Goal: Complete application form: Complete application form

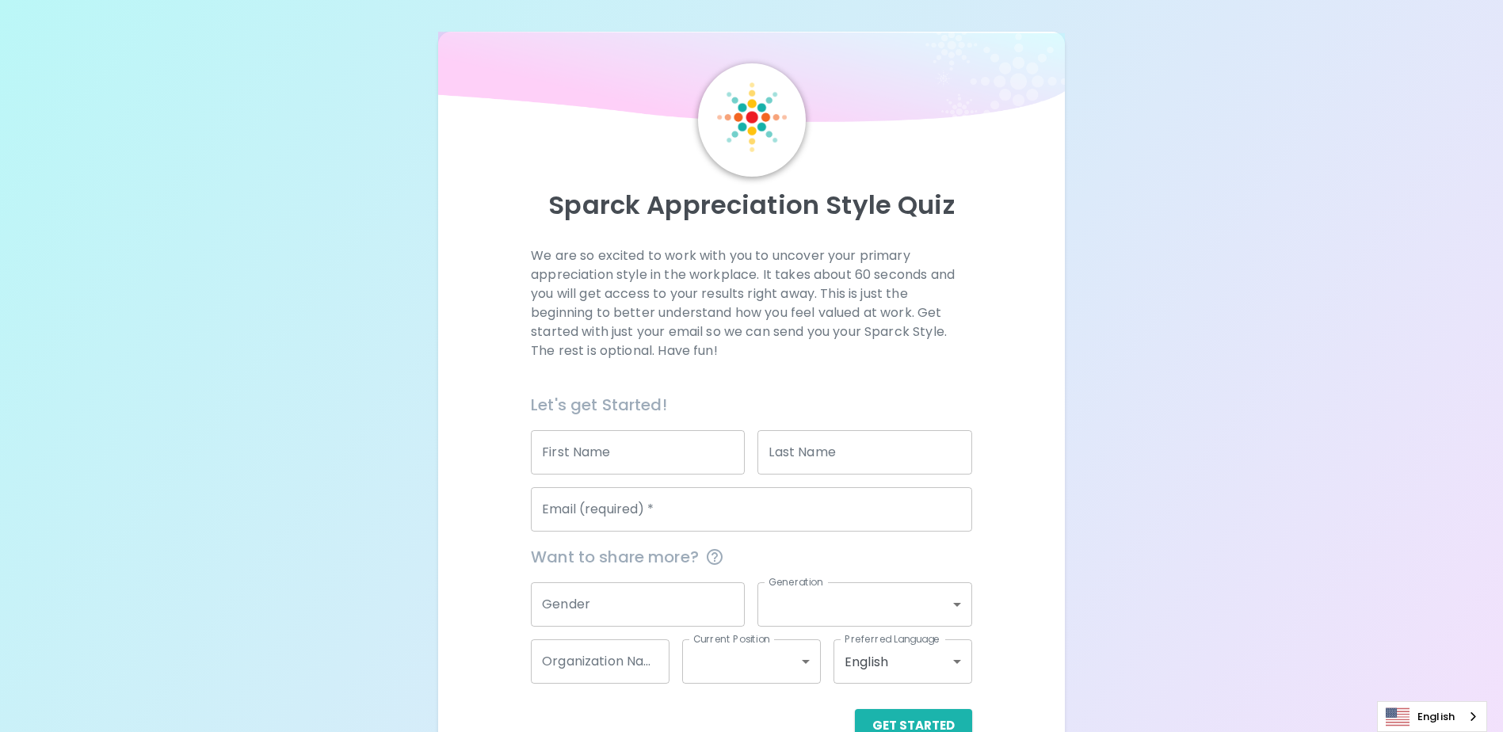
scroll to position [42, 0]
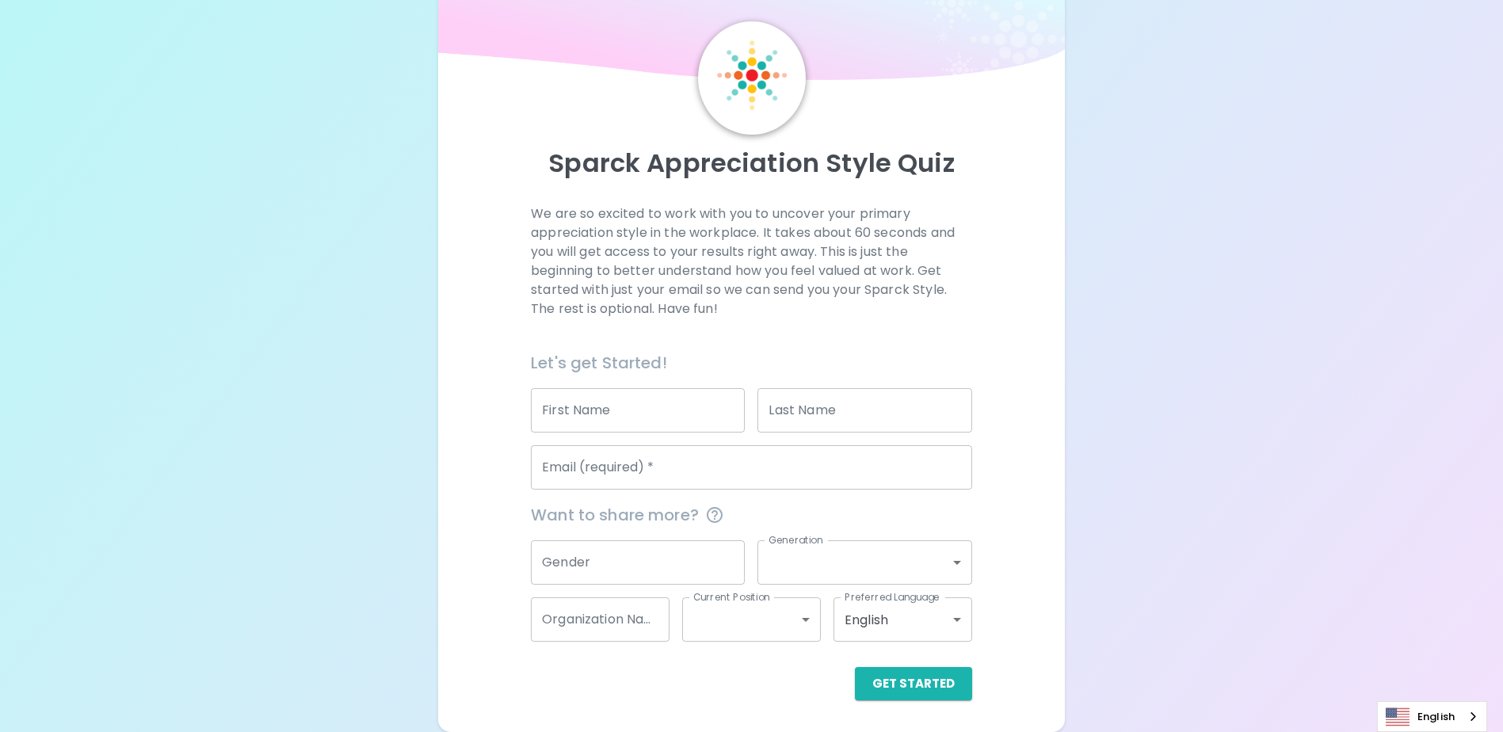
click at [661, 390] on input "First Name" at bounding box center [638, 410] width 214 height 44
type input "Kamila"
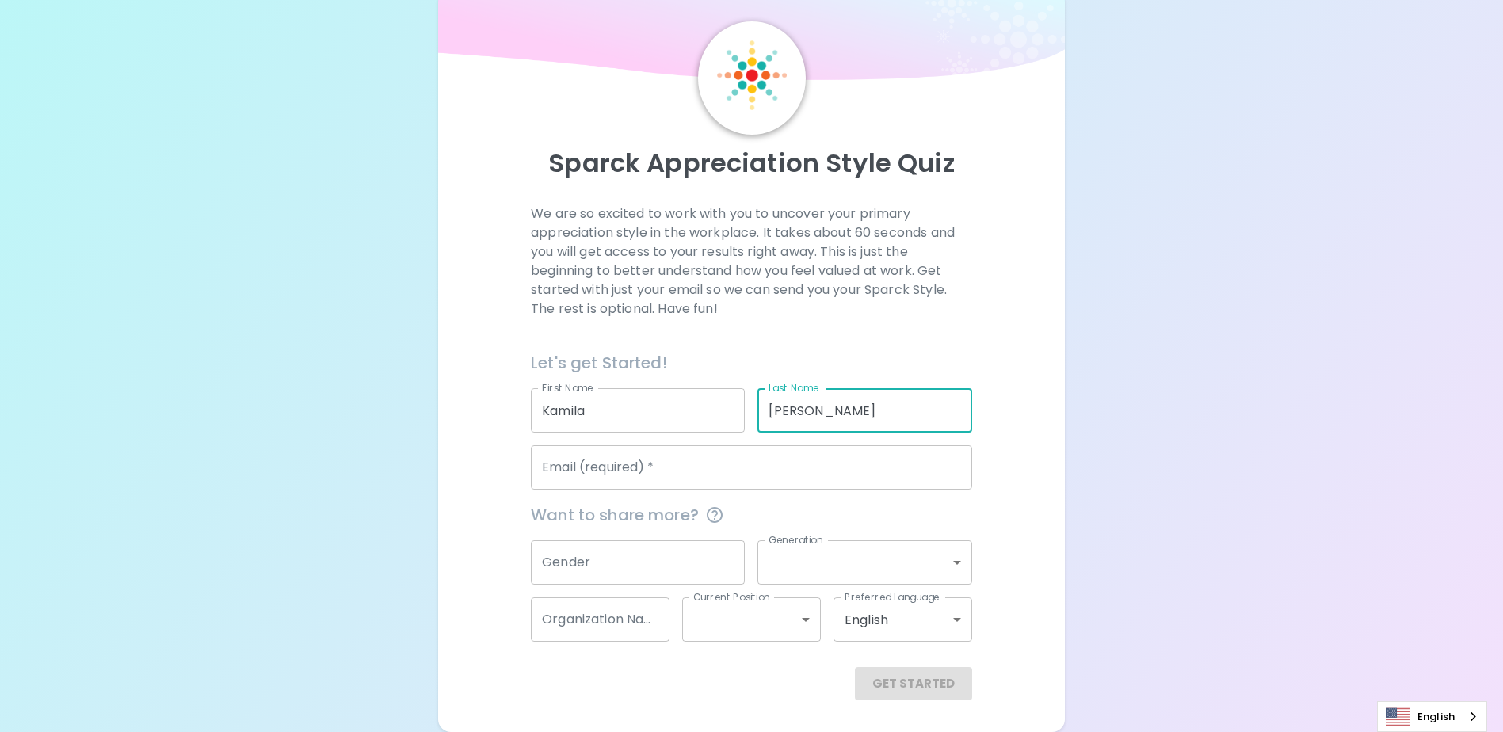
drag, startPoint x: 874, startPoint y: 409, endPoint x: 795, endPoint y: 424, distance: 80.7
click at [795, 424] on input "Tendera-Moody" at bounding box center [865, 410] width 214 height 44
type input "Ten"
click at [472, 493] on div "We are so excited to work with you to uncover your primary appreciation style i…" at bounding box center [751, 452] width 588 height 496
drag, startPoint x: 805, startPoint y: 419, endPoint x: 729, endPoint y: 420, distance: 76.1
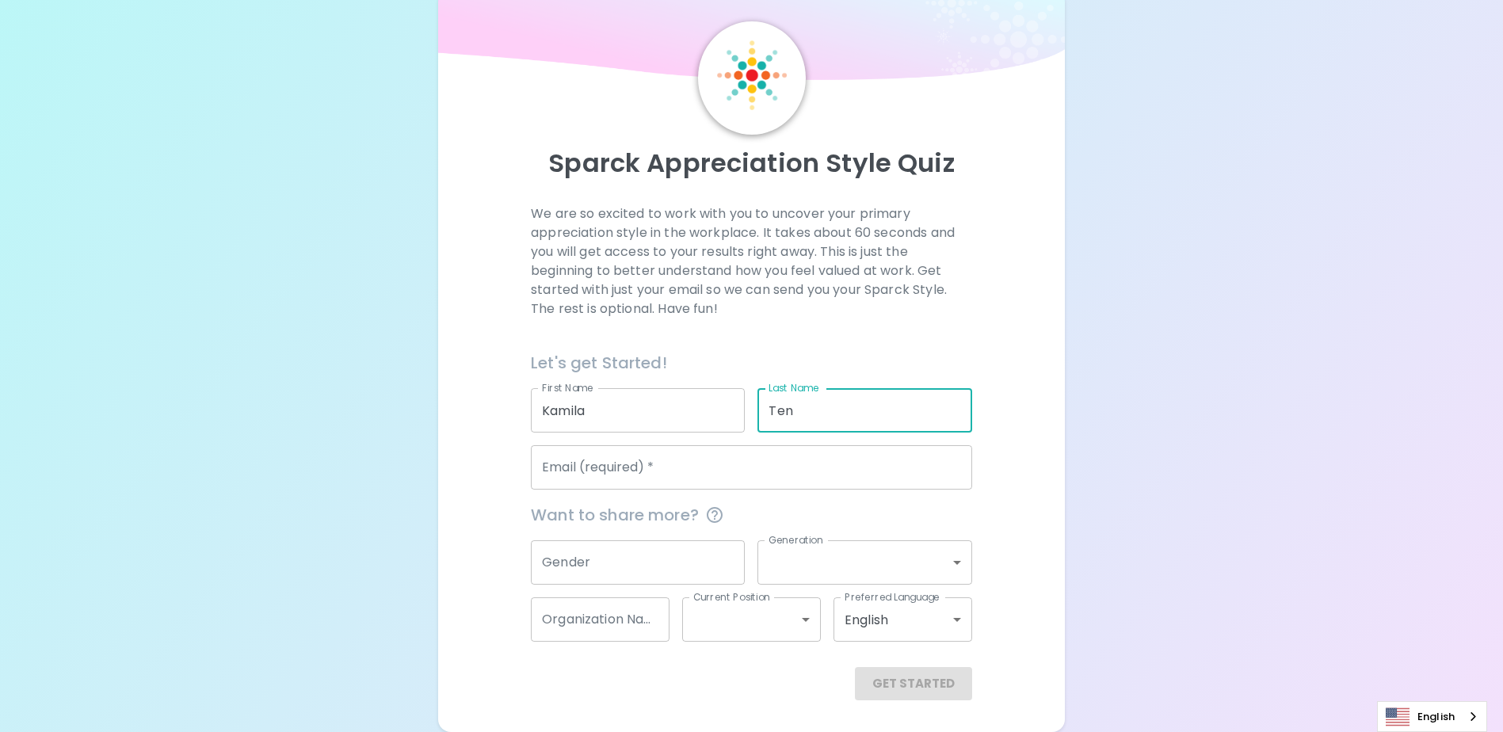
click at [729, 420] on div "Let's get Started! First Name Kamila First Name Last Name Ten Last Name Email (…" at bounding box center [745, 414] width 454 height 152
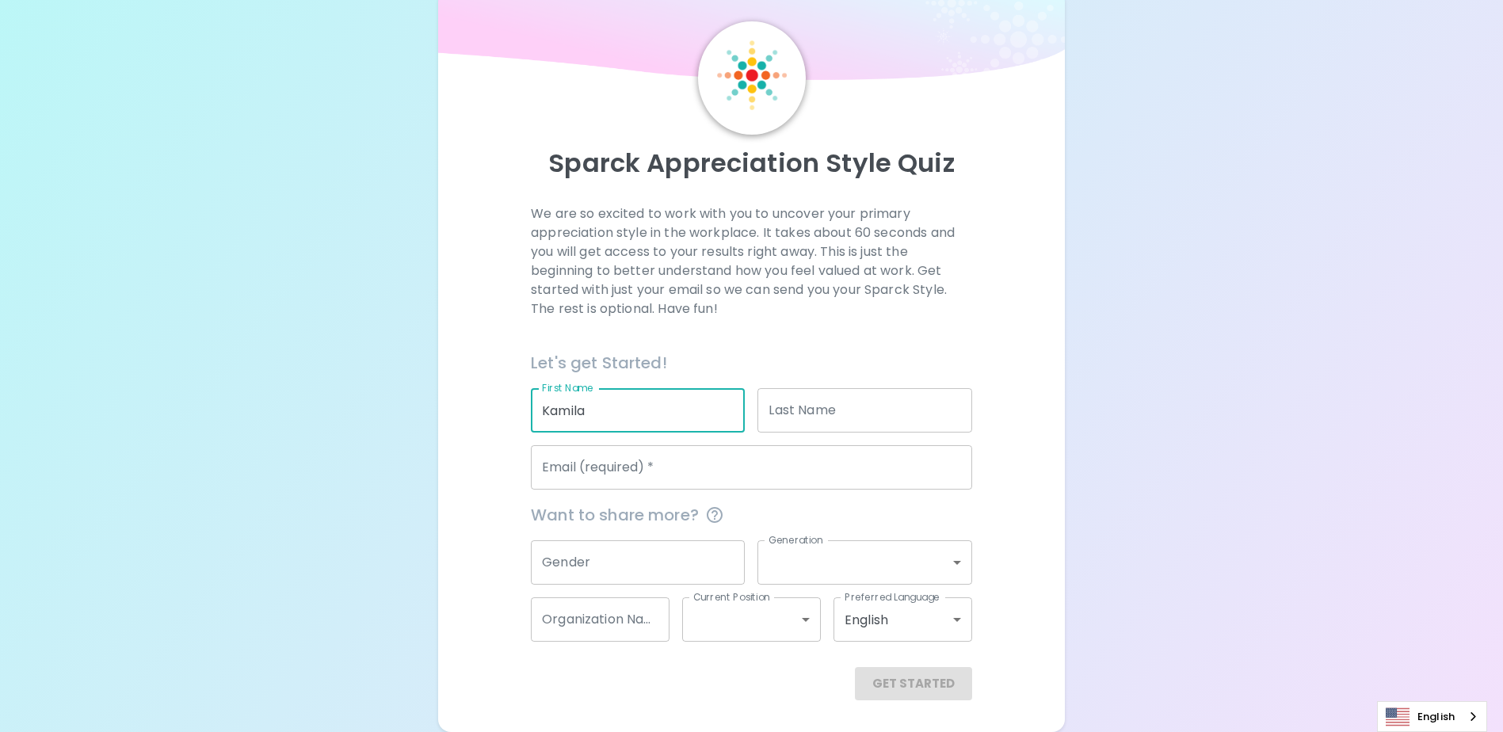
drag, startPoint x: 705, startPoint y: 415, endPoint x: 529, endPoint y: 433, distance: 176.9
click at [514, 422] on div "We are so excited to work with you to uncover your primary appreciation style i…" at bounding box center [751, 452] width 588 height 496
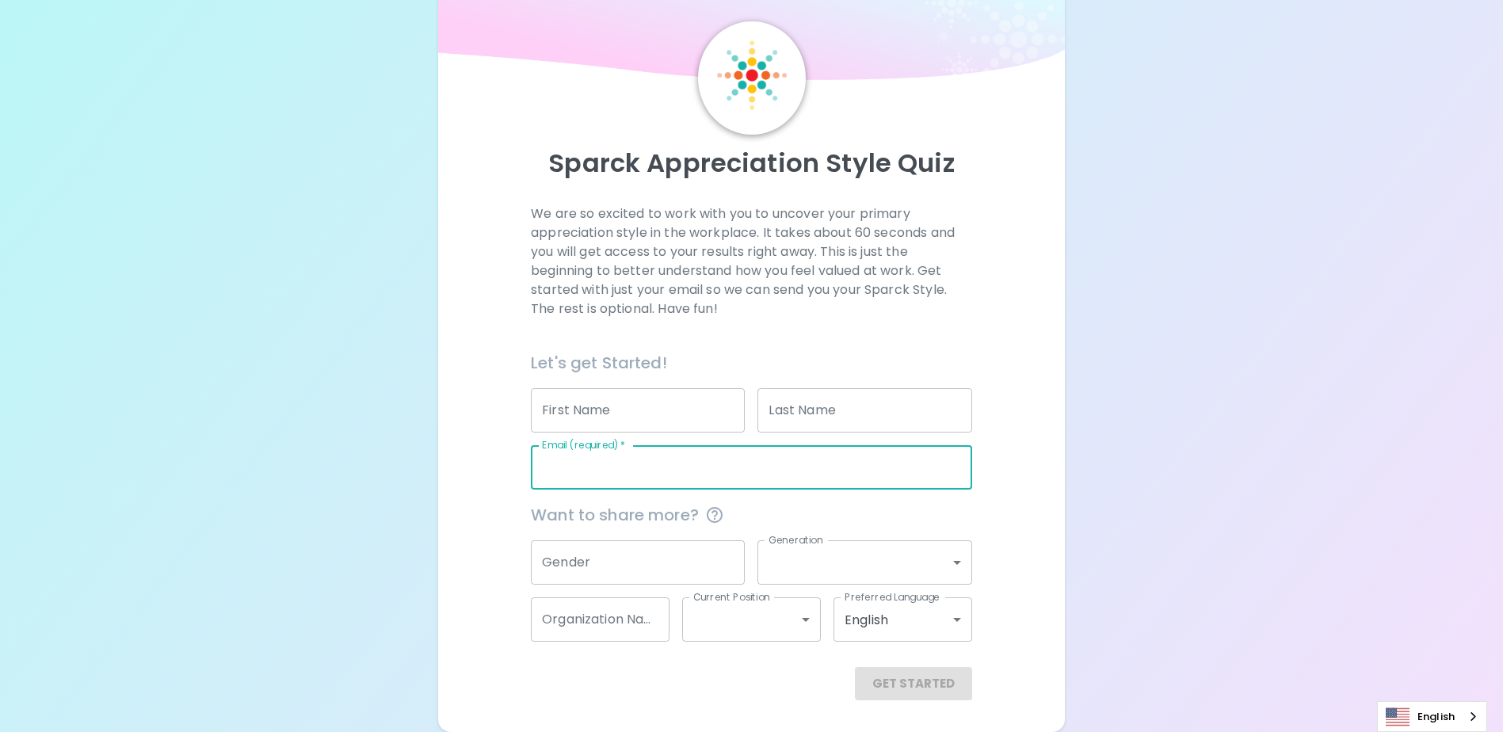
click at [615, 460] on input "Email (required)   *" at bounding box center [751, 467] width 441 height 44
type input "ktenderamoody@kingcounty.gov"
type input "Kamila"
type input "A Tendera-Moody"
type input "King County Metro"
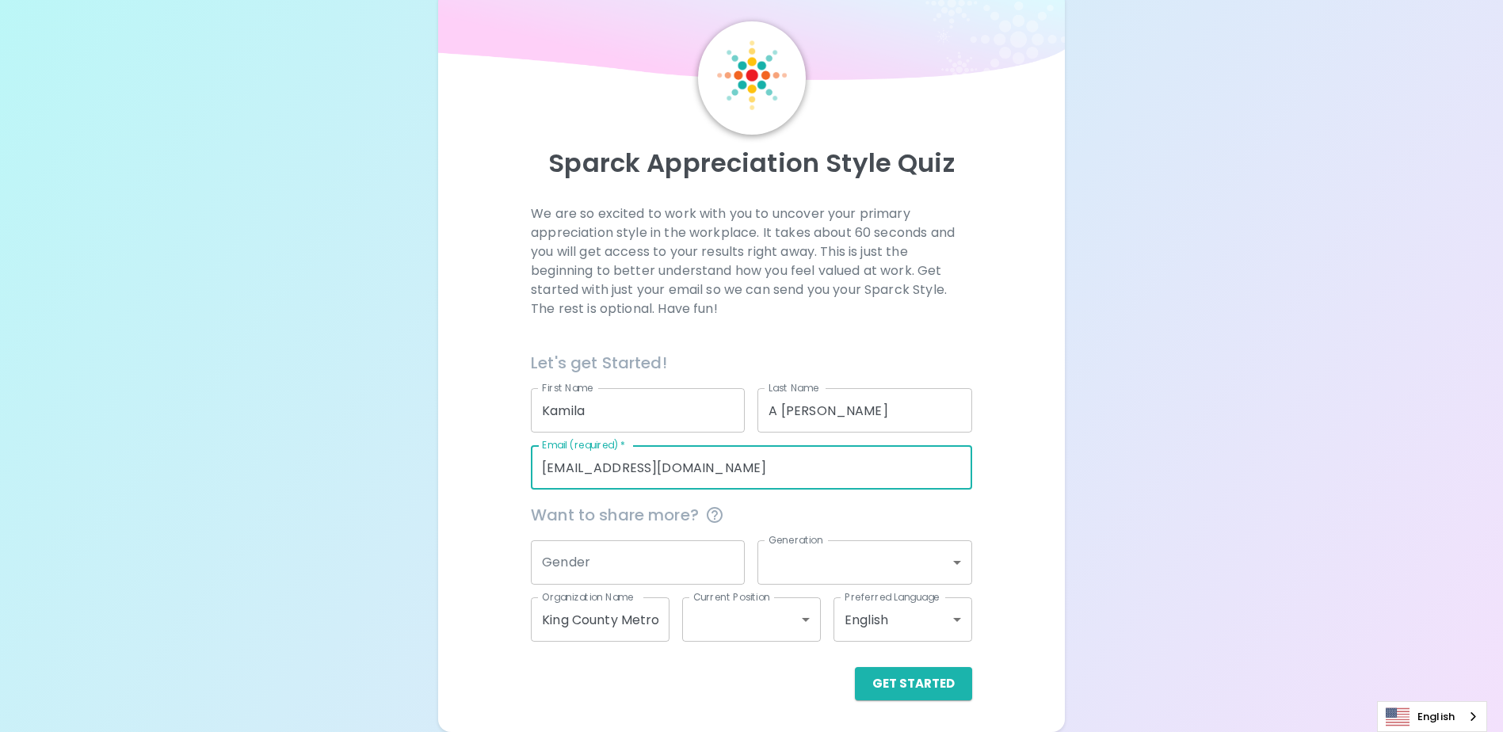
click at [858, 581] on body "Sparck Appreciation Style Quiz We are so excited to work with you to uncover yo…" at bounding box center [751, 345] width 1503 height 774
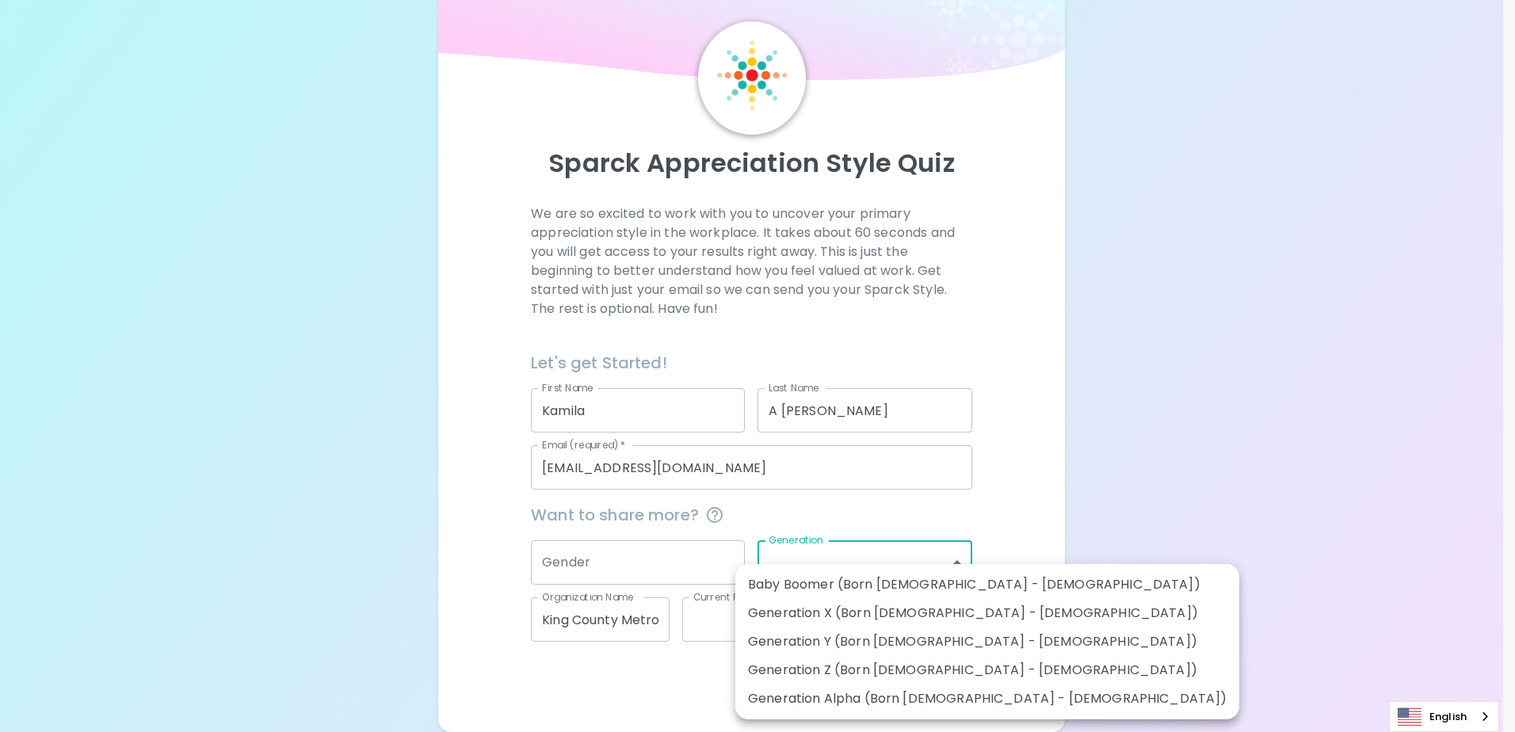
click at [946, 644] on li "Generation Y (Born 1981 - 1996)" at bounding box center [987, 642] width 504 height 29
type input "generation_y"
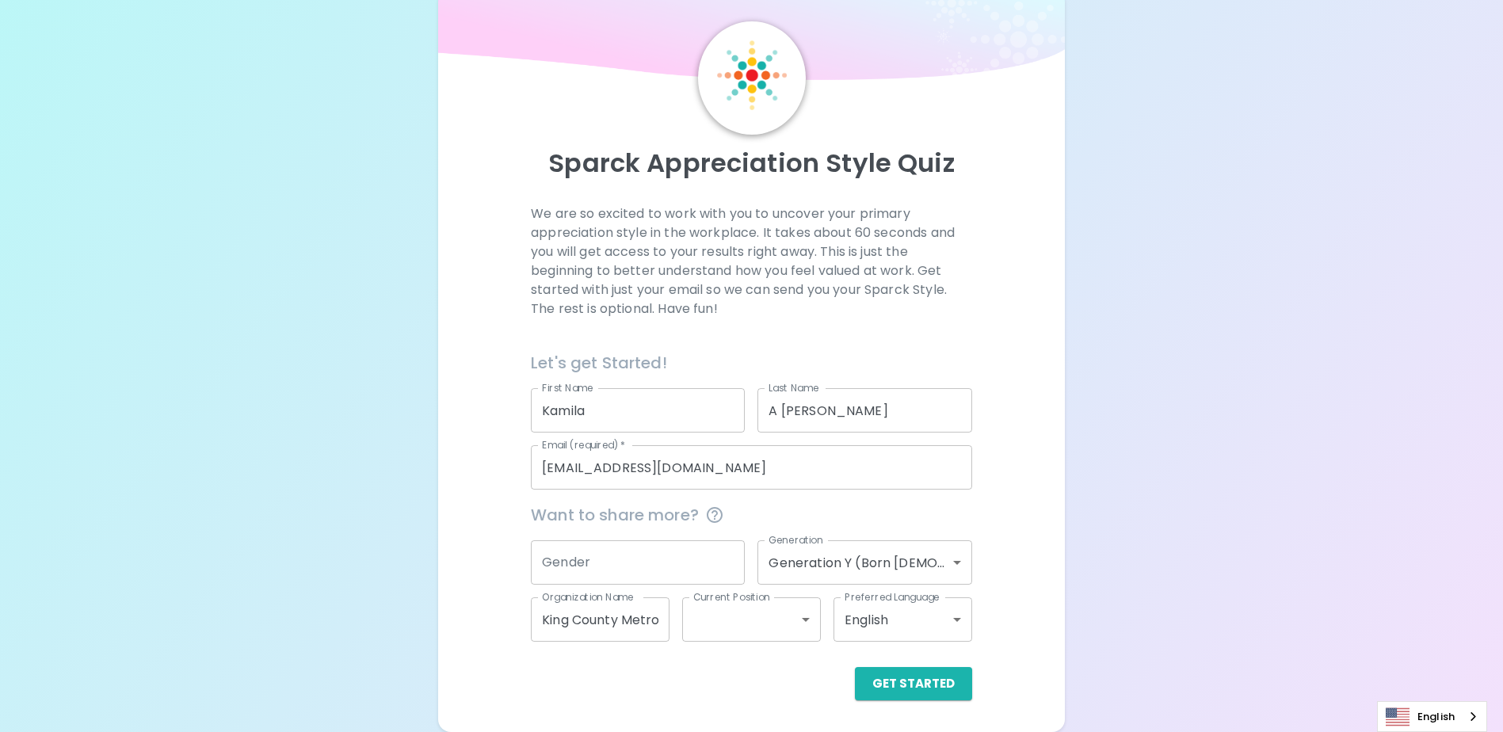
click at [700, 682] on div "Get Started" at bounding box center [751, 683] width 441 height 33
click at [892, 689] on button "Get Started" at bounding box center [913, 683] width 117 height 33
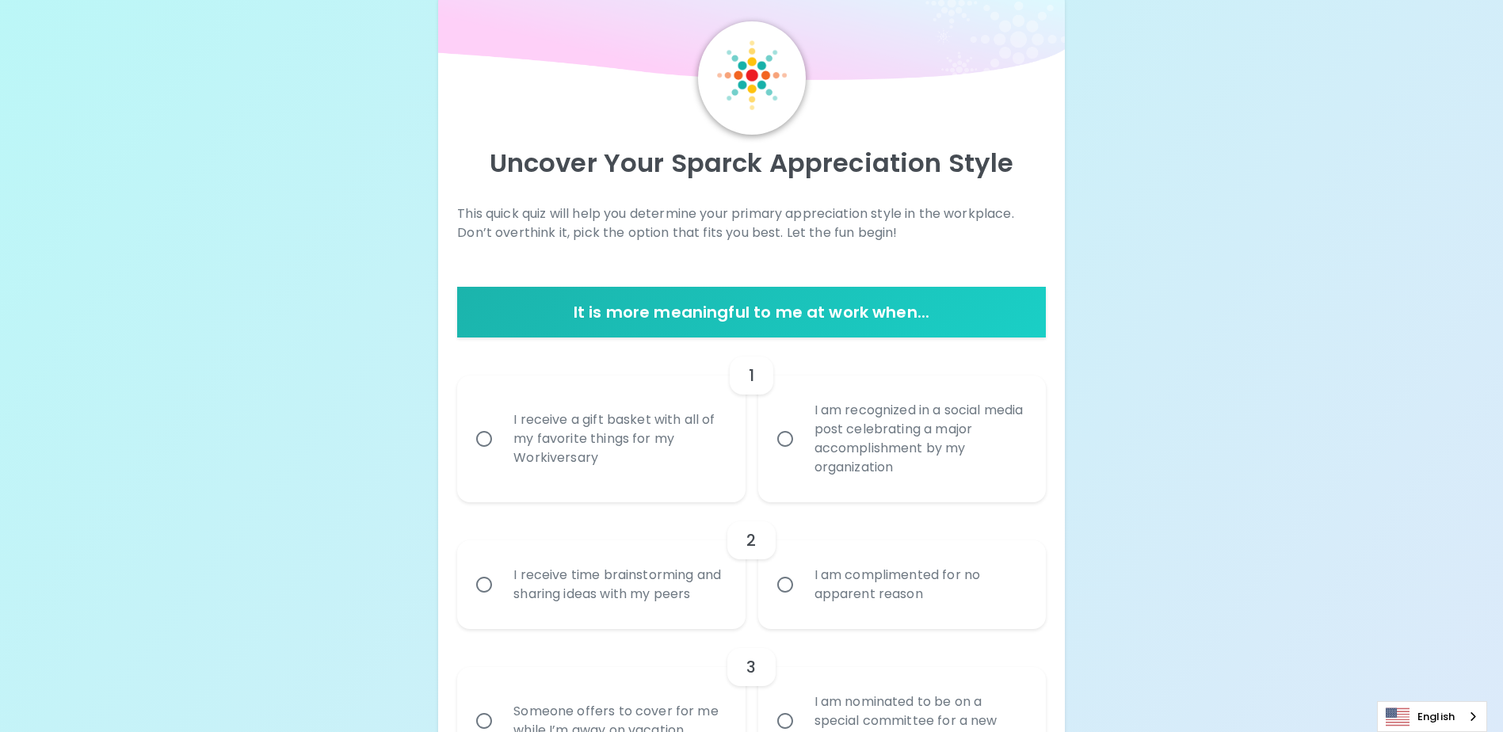
scroll to position [280, 0]
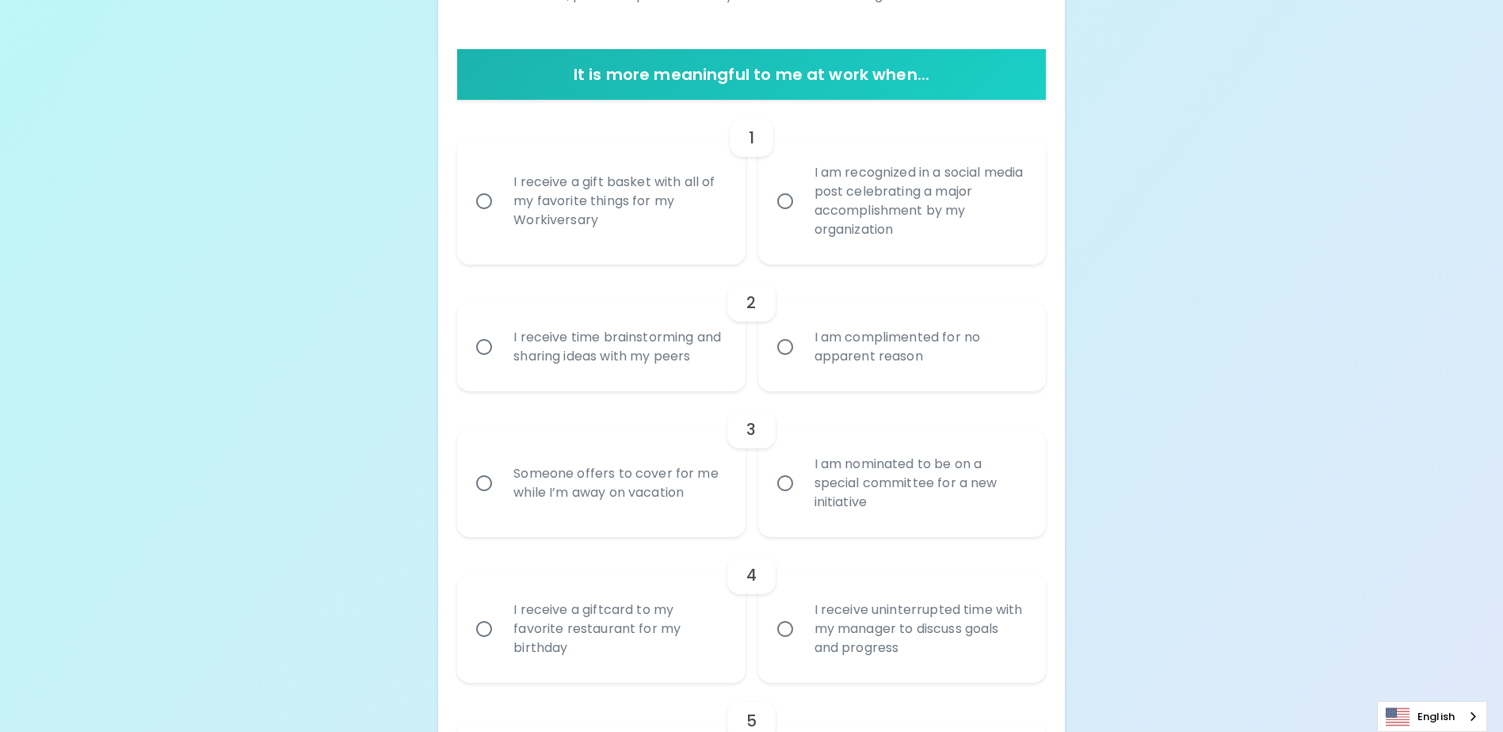
click at [589, 231] on div "I receive a gift basket with all of my favorite things for my Workiversary" at bounding box center [618, 201] width 235 height 95
click at [501, 218] on input "I receive a gift basket with all of my favorite things for my Workiversary" at bounding box center [484, 201] width 33 height 33
radio input "true"
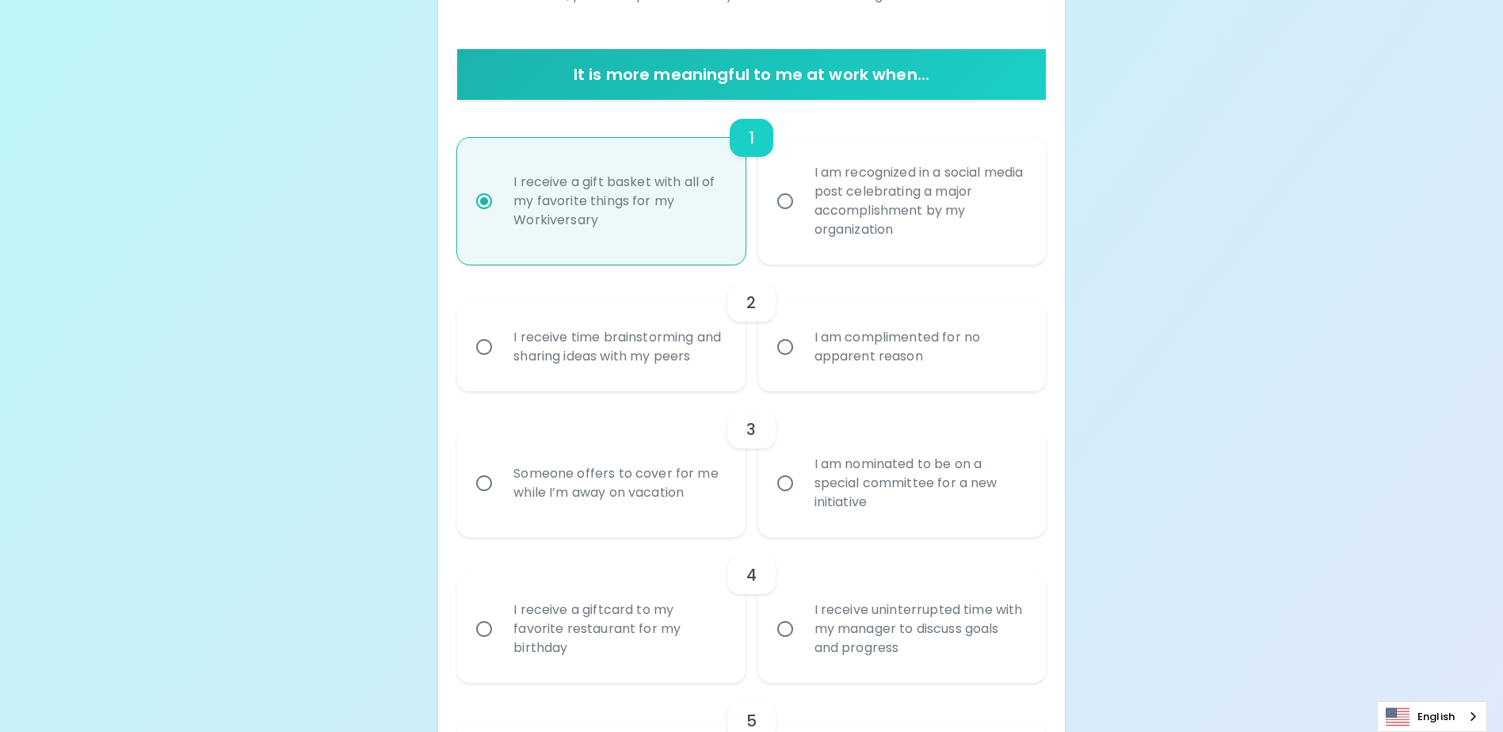
scroll to position [407, 0]
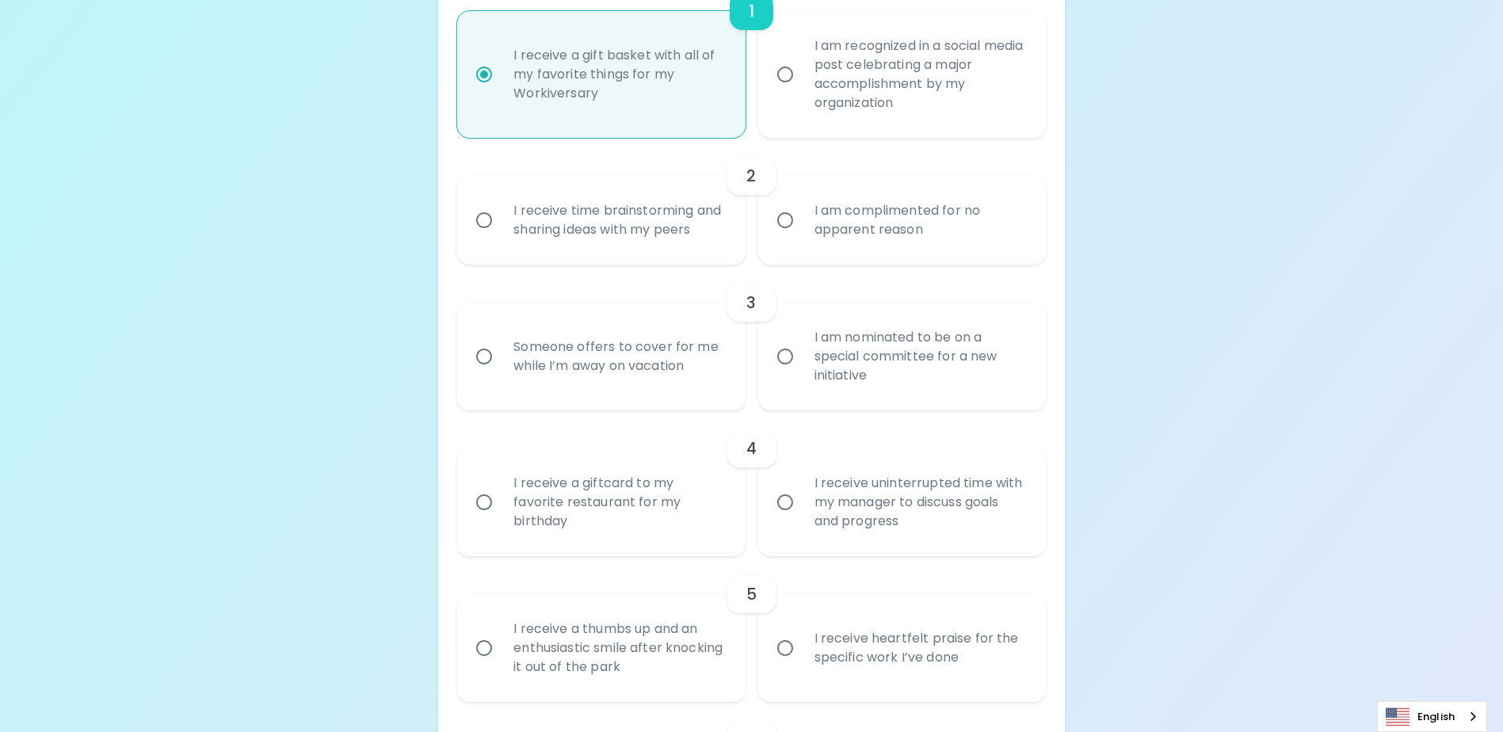
click at [604, 220] on div "I receive time brainstorming and sharing ideas with my peers" at bounding box center [618, 220] width 235 height 76
click at [501, 220] on input "I receive time brainstorming and sharing ideas with my peers" at bounding box center [484, 220] width 33 height 33
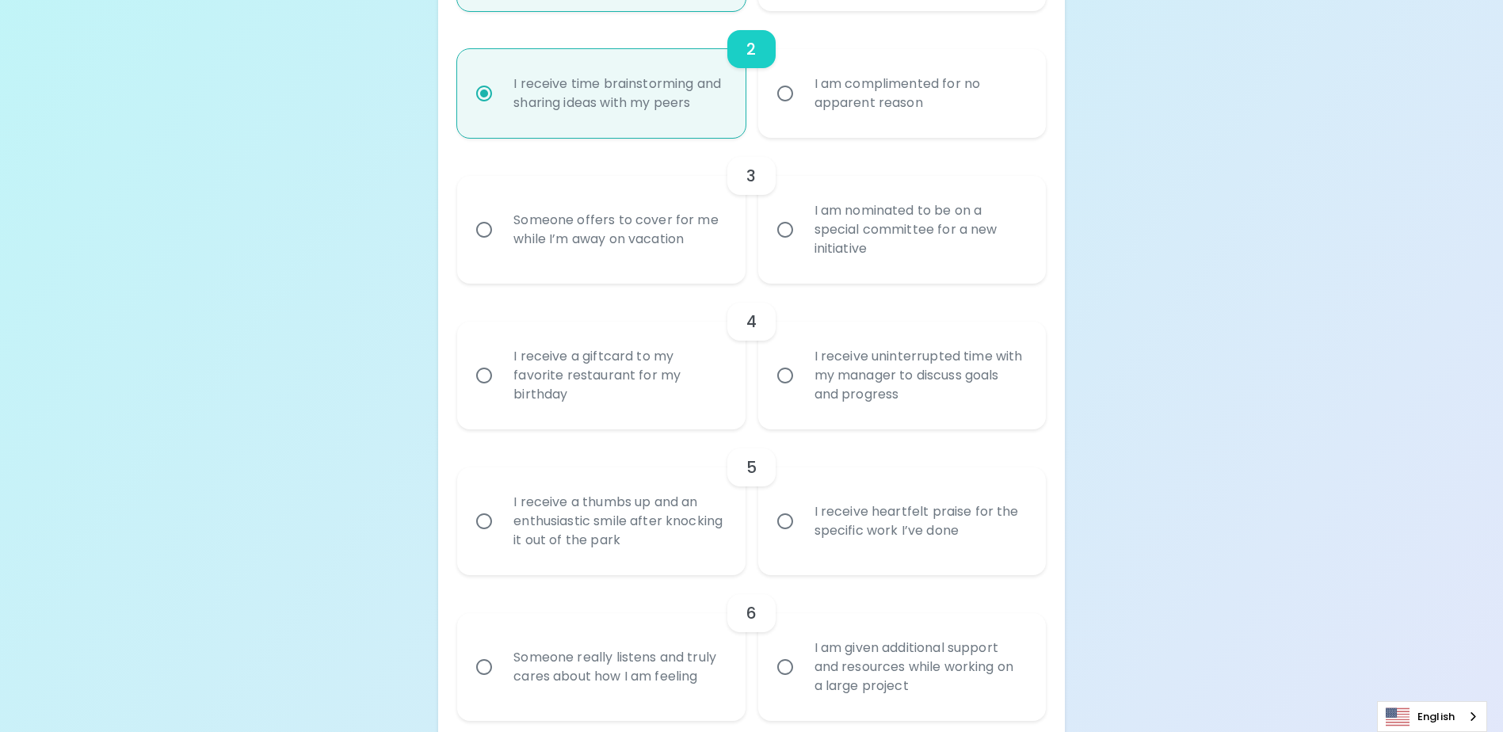
radio input "true"
click at [921, 270] on div "I am nominated to be on a special committee for a new initiative" at bounding box center [919, 229] width 235 height 95
click at [802, 246] on input "I am nominated to be on a special committee for a new initiative" at bounding box center [785, 229] width 33 height 33
radio input "false"
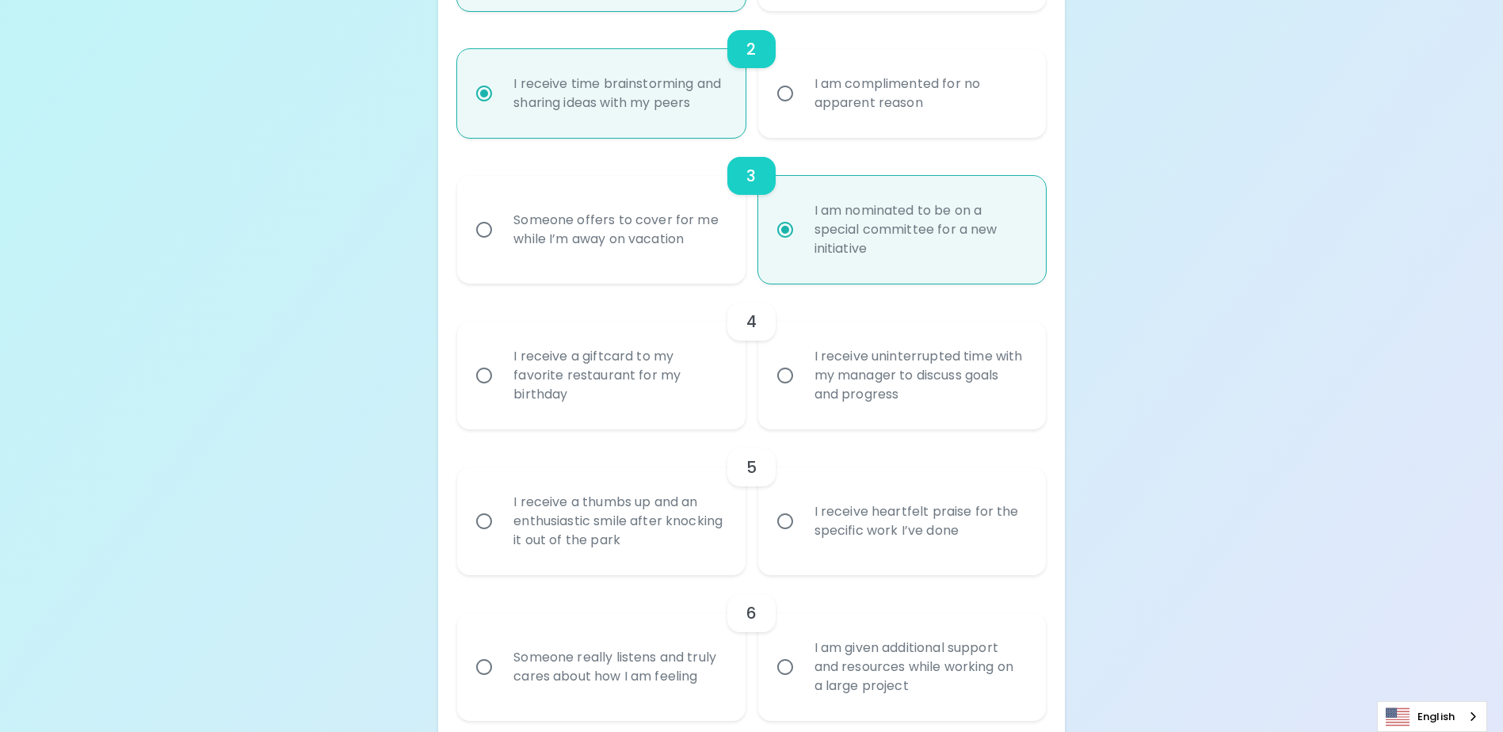
scroll to position [660, 0]
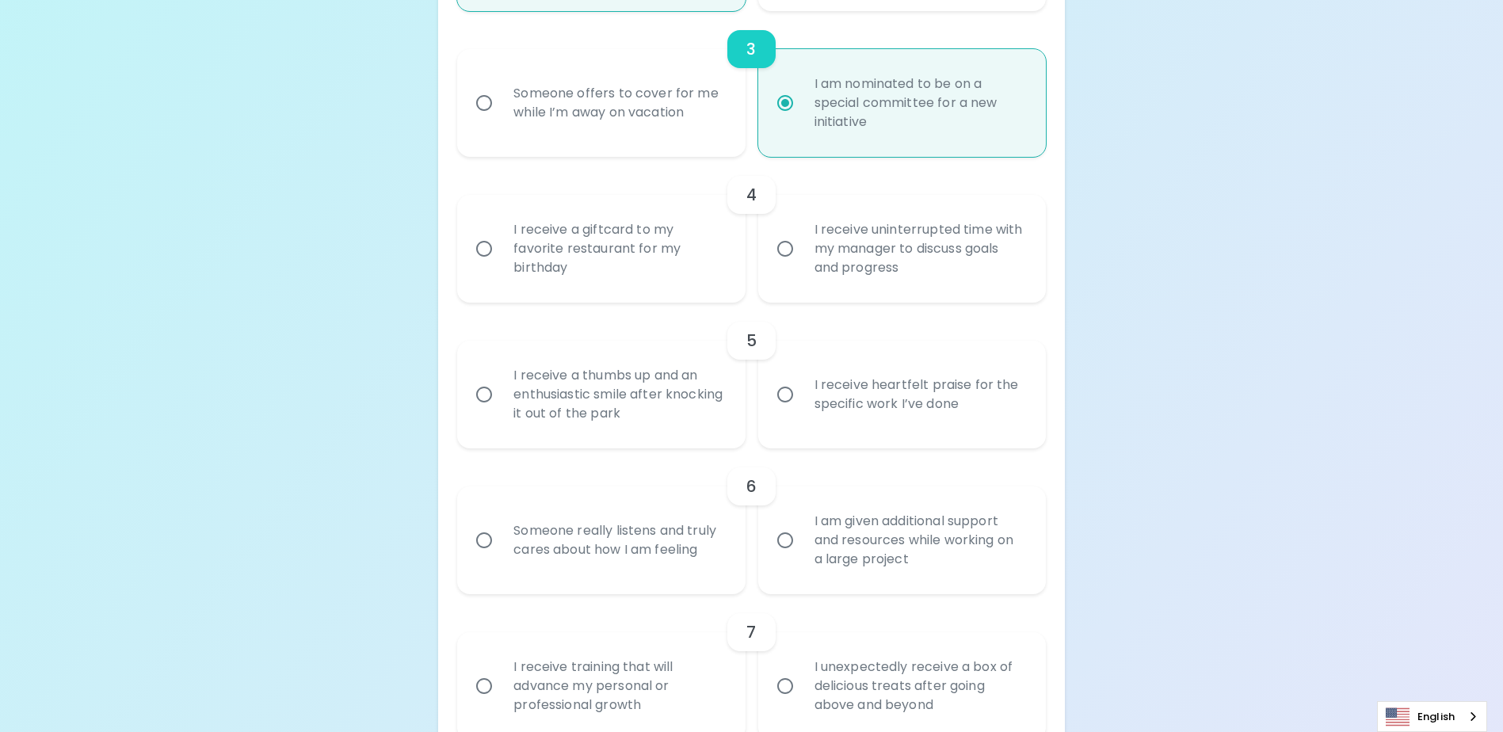
radio input "true"
click at [655, 277] on div "I receive a giftcard to my favorite restaurant for my birthday" at bounding box center [618, 248] width 235 height 95
click at [501, 266] on input "I receive a giftcard to my favorite restaurant for my birthday" at bounding box center [484, 248] width 33 height 33
radio input "false"
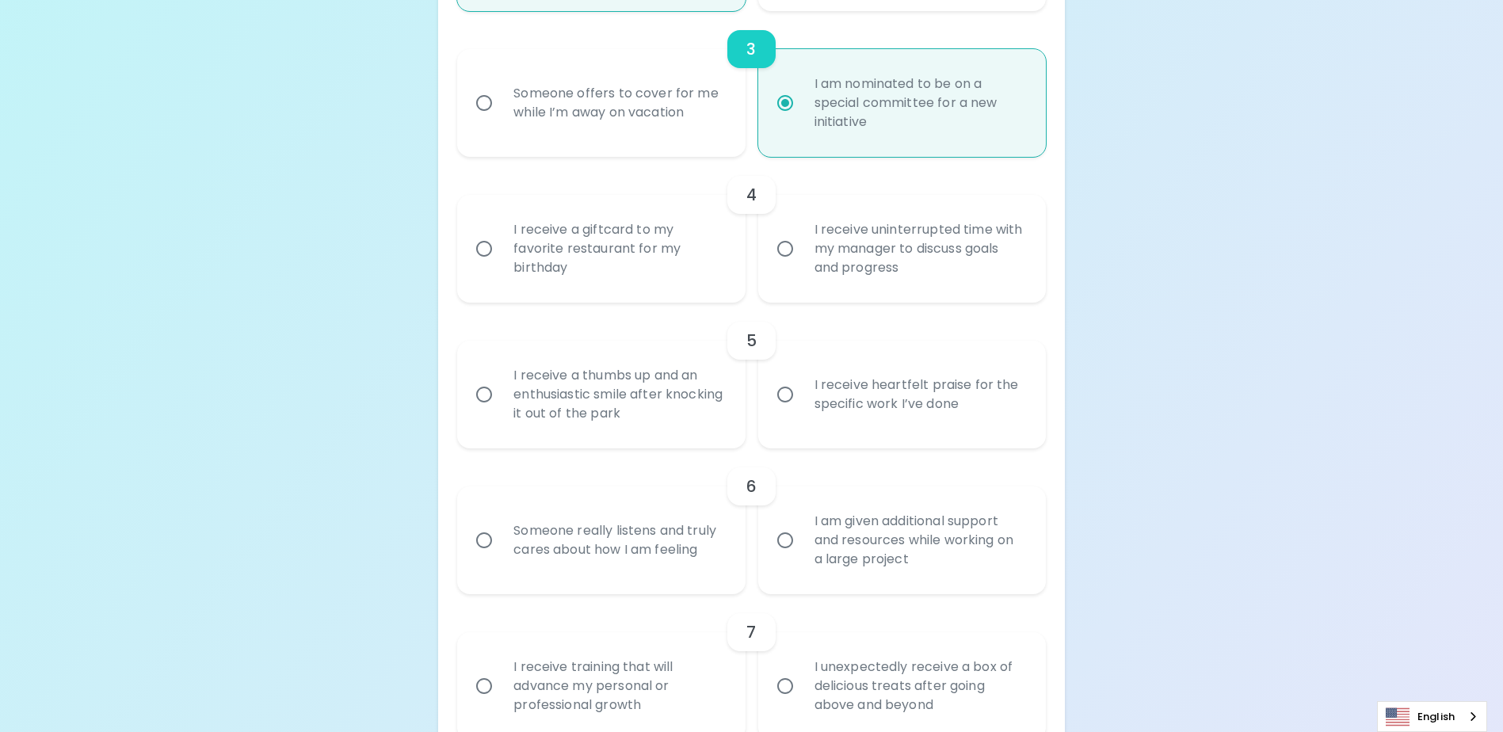
scroll to position [787, 0]
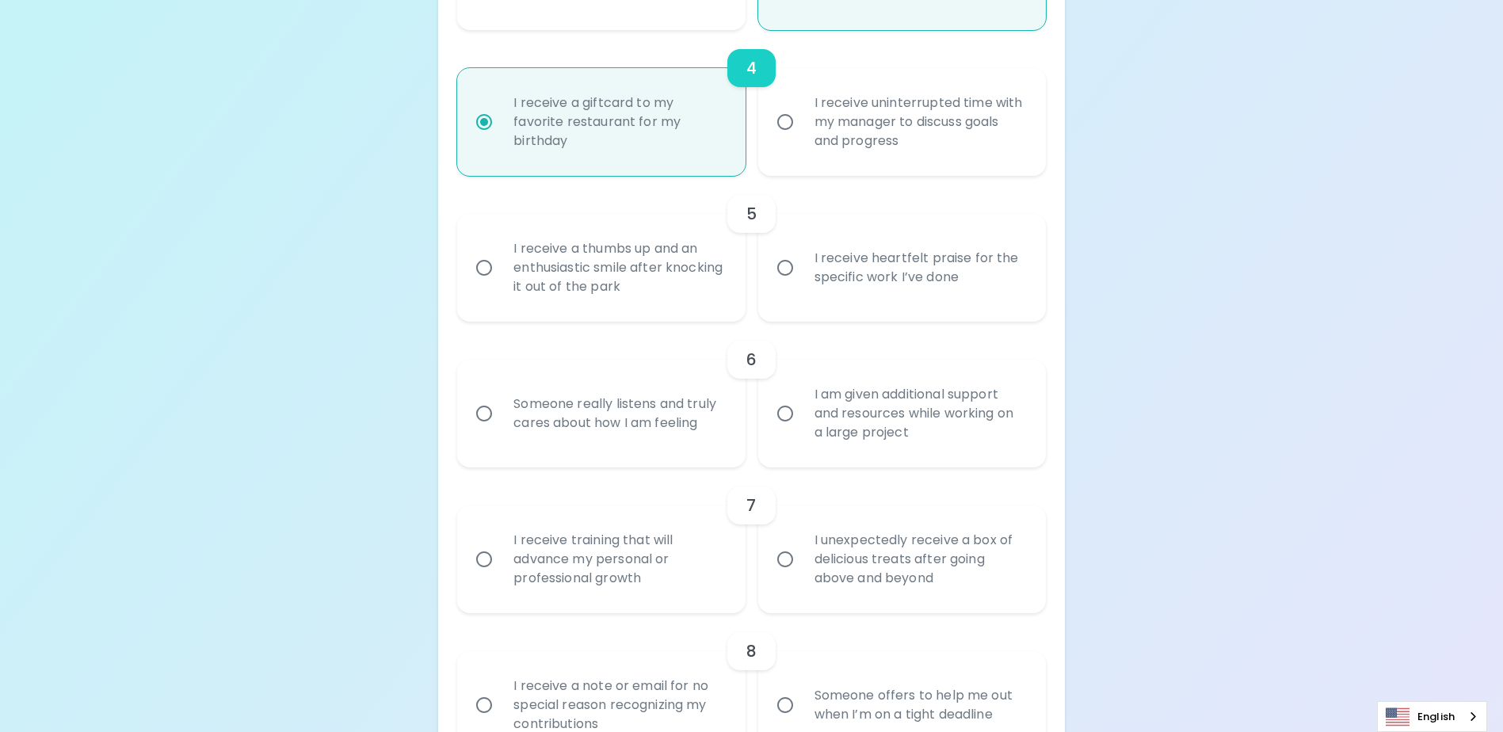
radio input "true"
click at [870, 306] on div "I receive heartfelt praise for the specific work I’ve done" at bounding box center [919, 268] width 235 height 76
click at [802, 285] on input "I receive heartfelt praise for the specific work I’ve done" at bounding box center [785, 267] width 33 height 33
radio input "false"
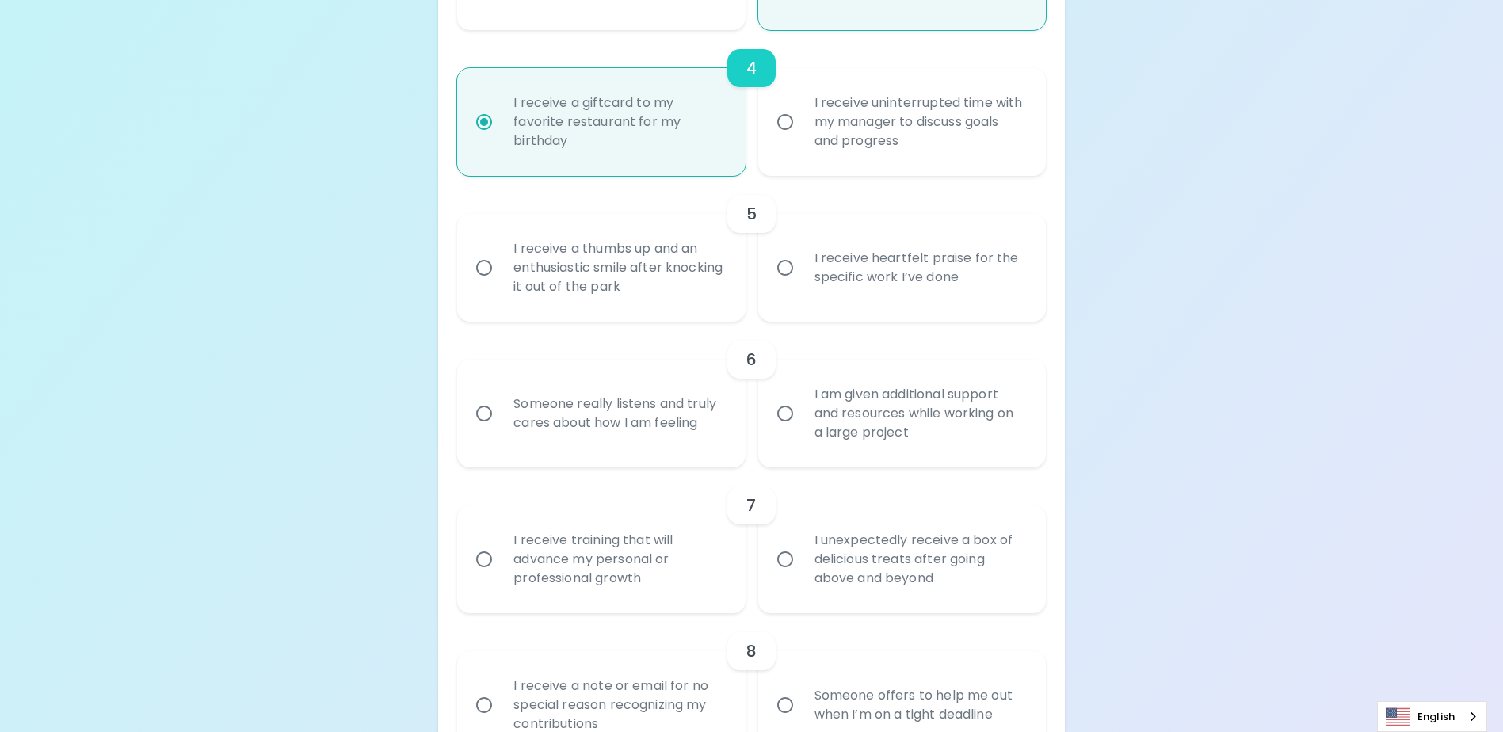
radio input "false"
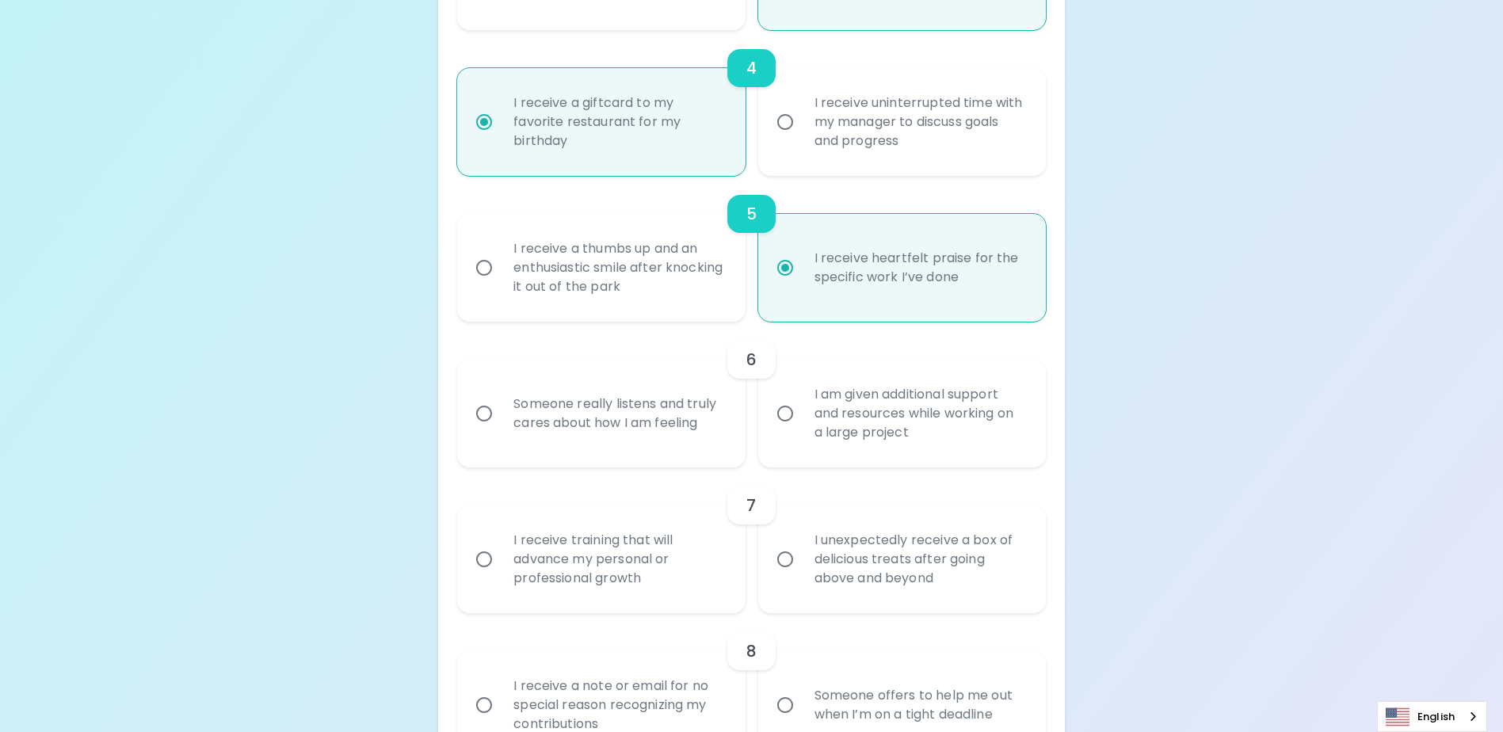
scroll to position [914, 0]
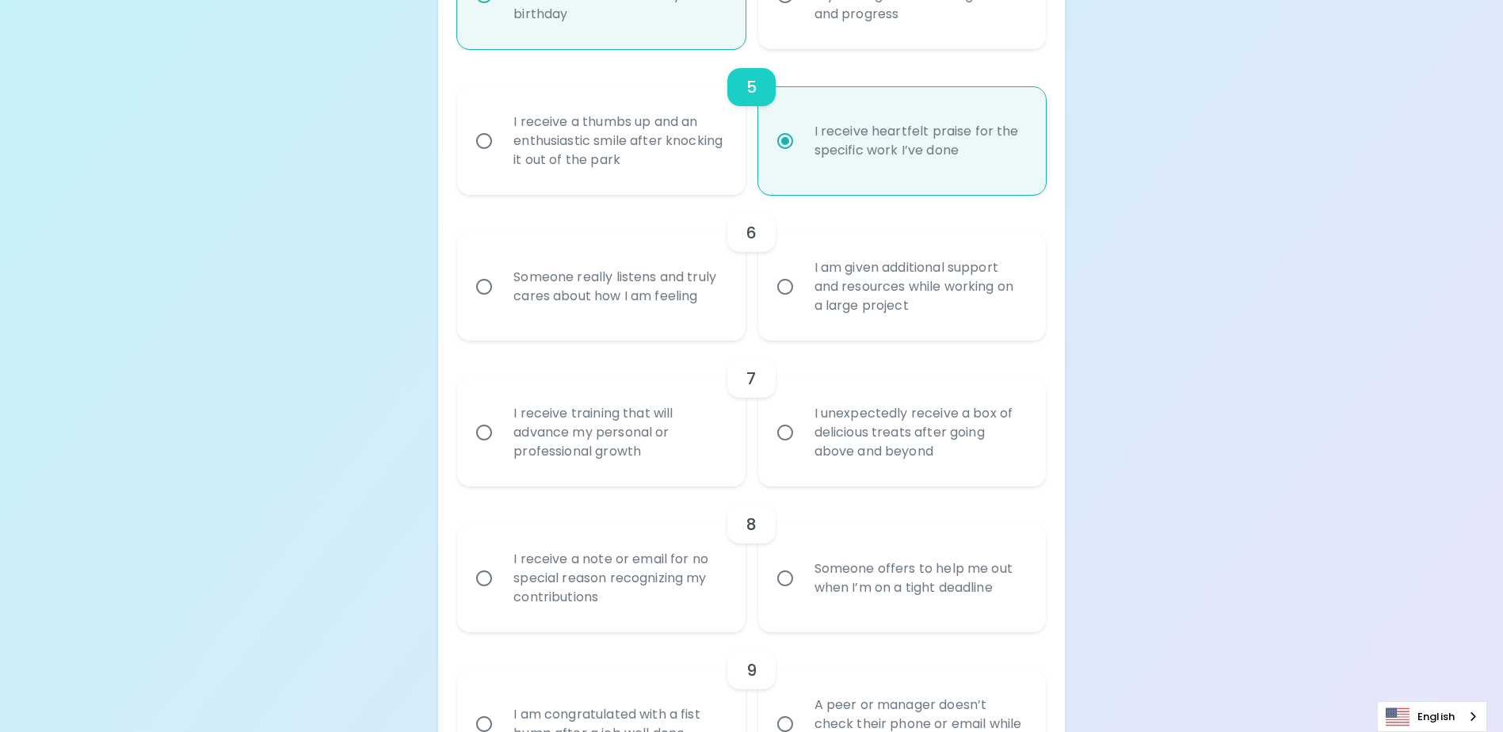
radio input "true"
click at [660, 325] on div "Someone really listens and truly cares about how I am feeling" at bounding box center [618, 287] width 235 height 76
click at [501, 304] on input "Someone really listens and truly cares about how I am feeling" at bounding box center [484, 286] width 33 height 33
radio input "false"
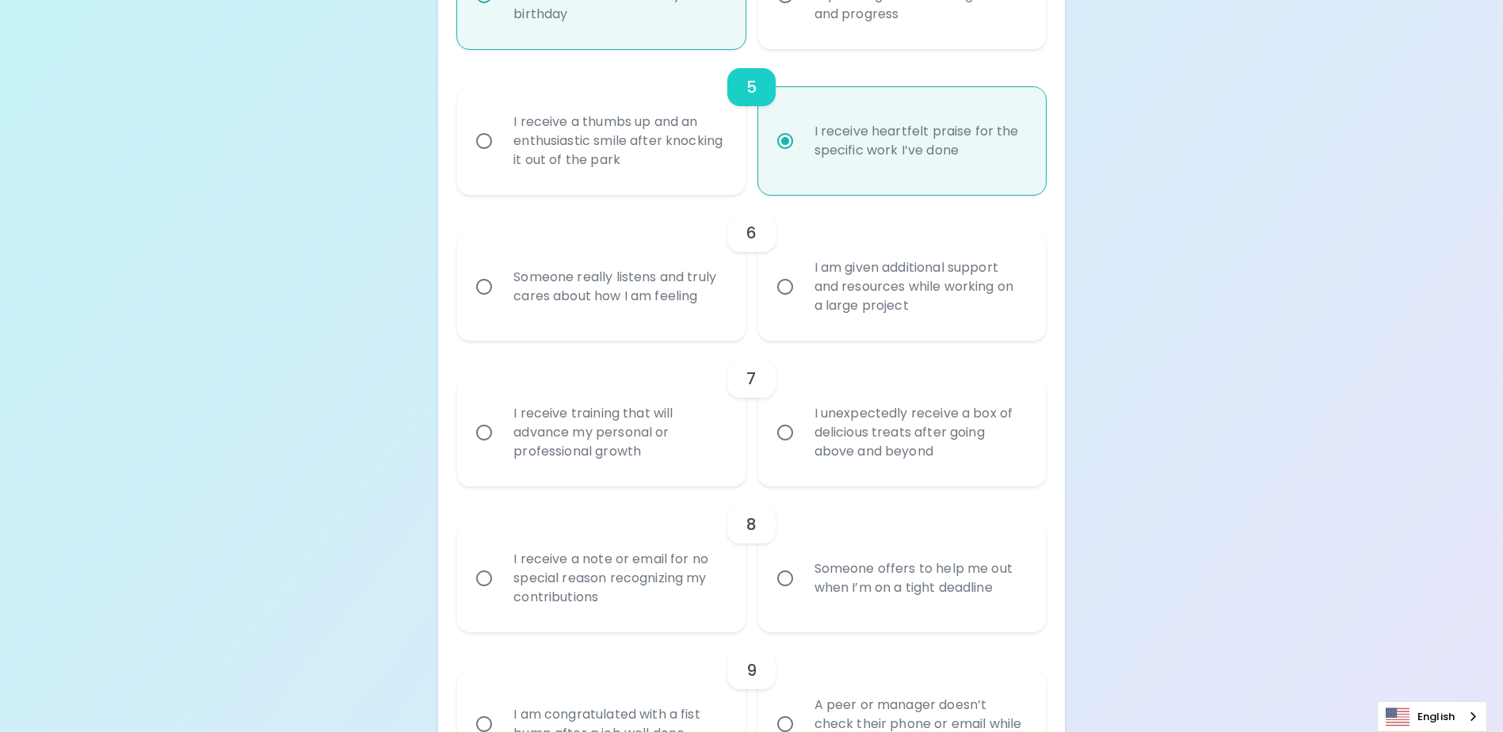
radio input "false"
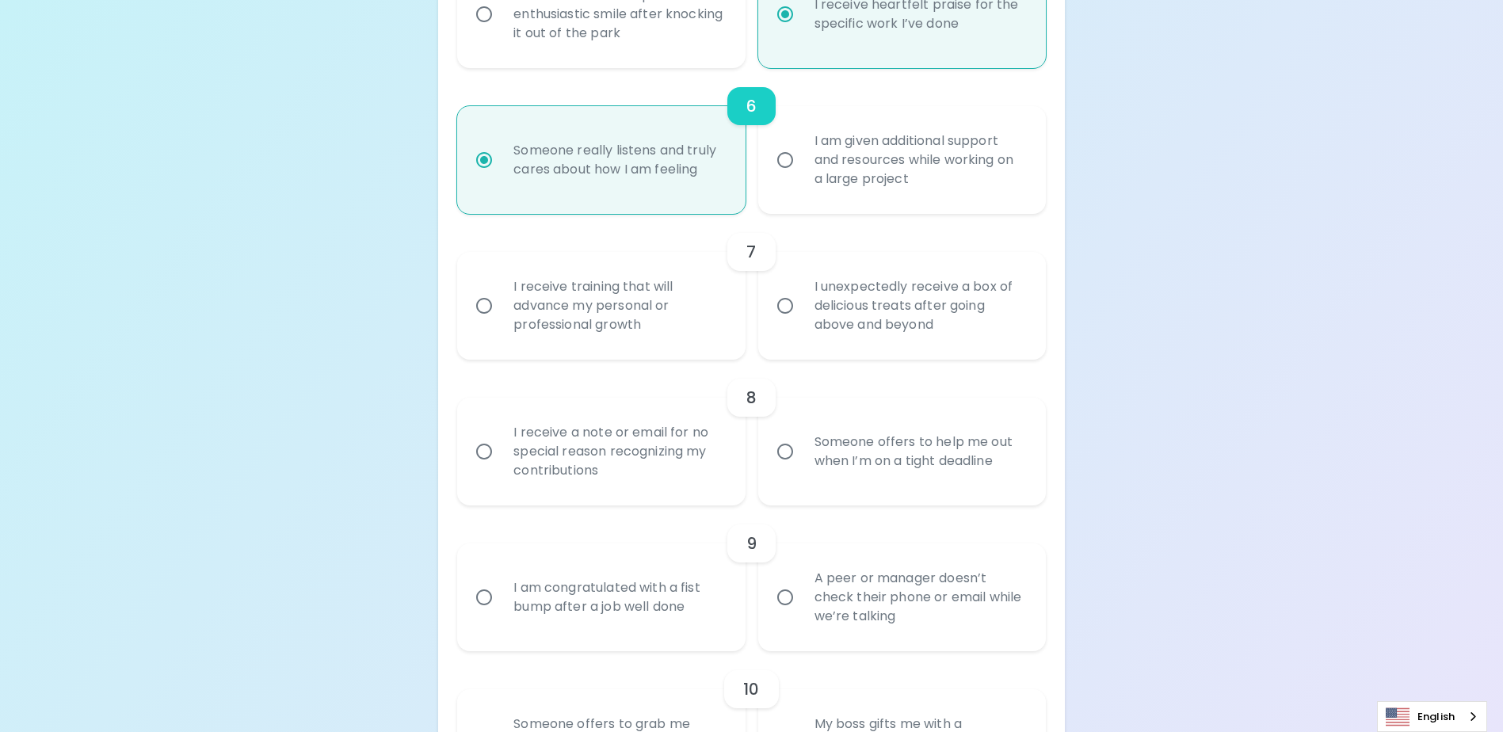
radio input "true"
click at [649, 353] on div "I receive training that will advance my personal or professional growth" at bounding box center [618, 305] width 235 height 95
click at [501, 323] on input "I receive training that will advance my personal or professional growth" at bounding box center [484, 305] width 33 height 33
radio input "false"
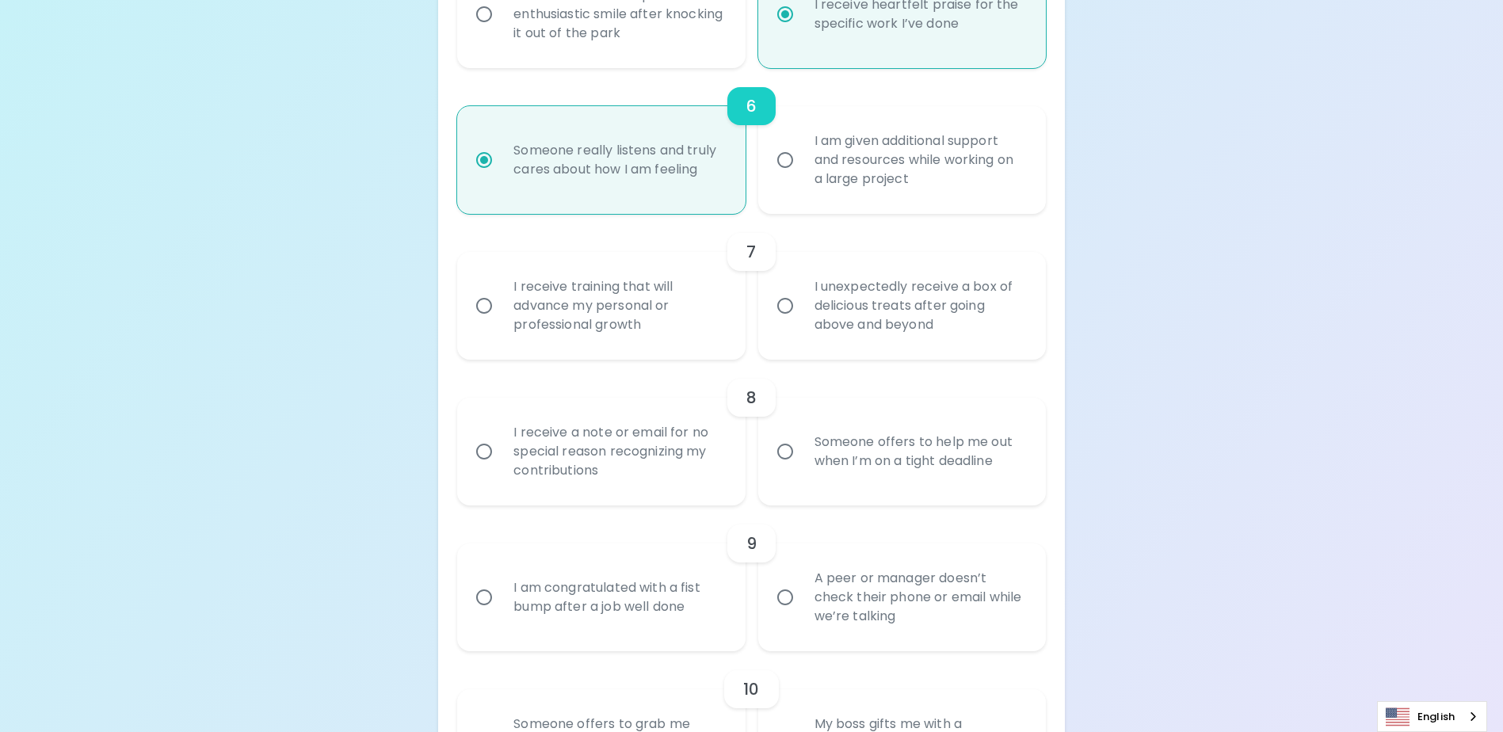
radio input "false"
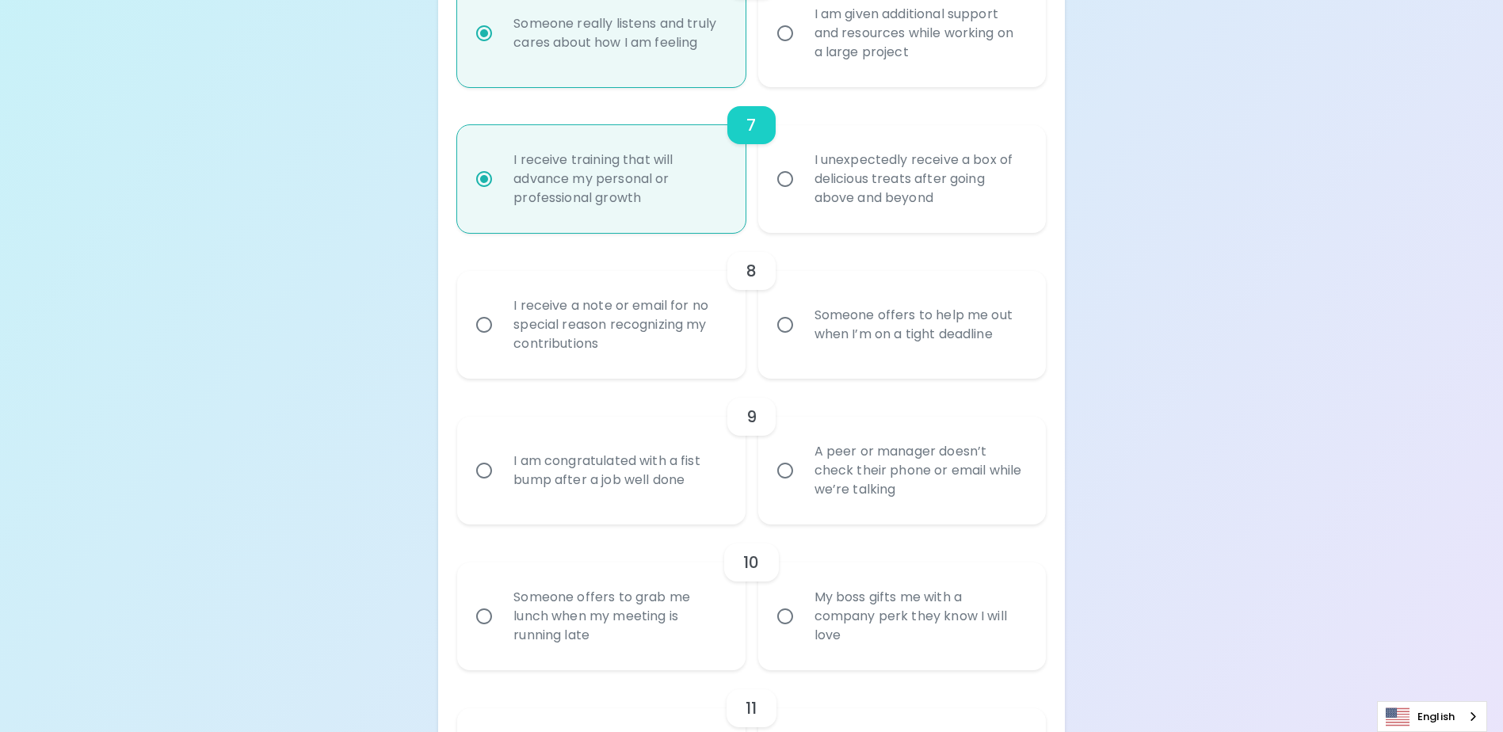
radio input "true"
click at [842, 363] on div "Someone offers to help me out when I’m on a tight deadline" at bounding box center [919, 325] width 235 height 76
click at [802, 342] on input "Someone offers to help me out when I’m on a tight deadline" at bounding box center [785, 324] width 33 height 33
radio input "false"
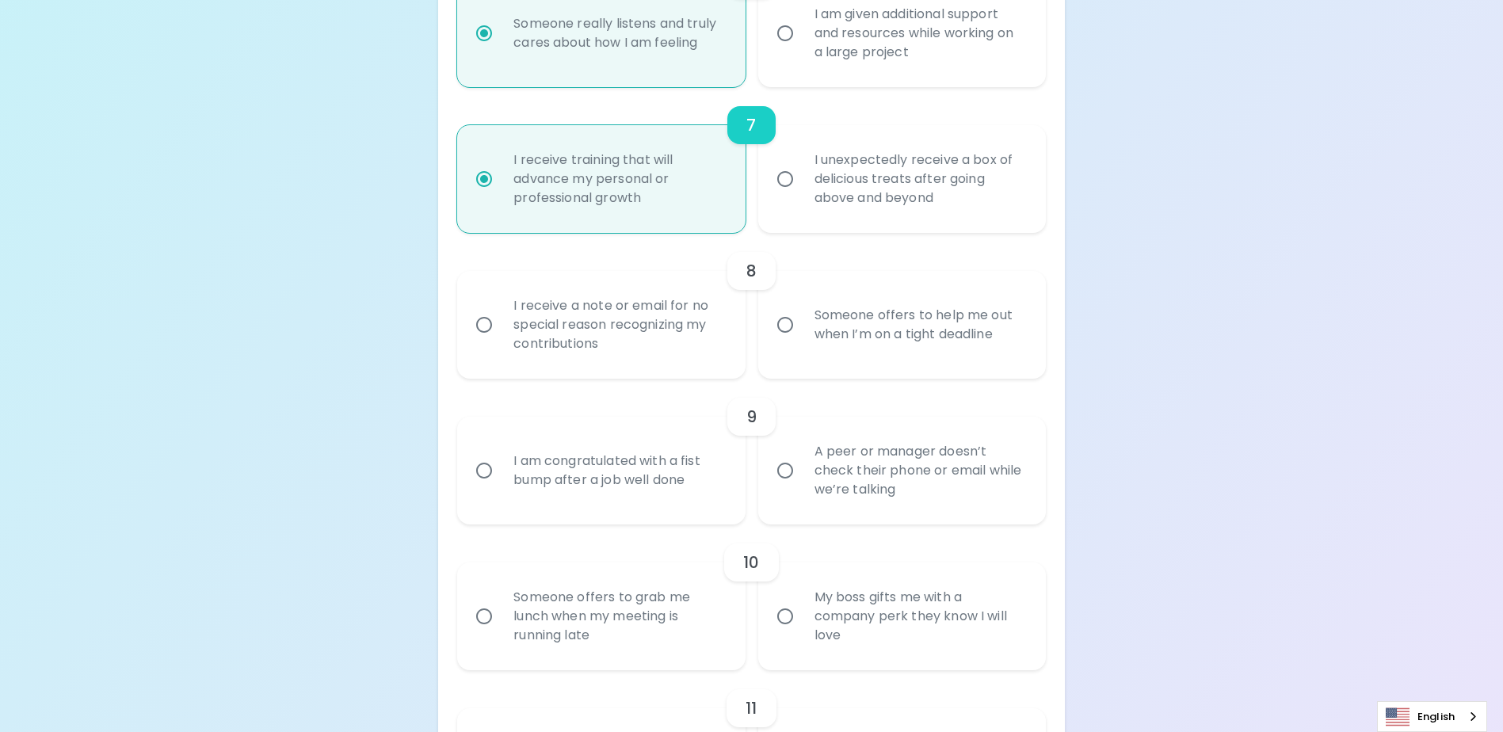
radio input "false"
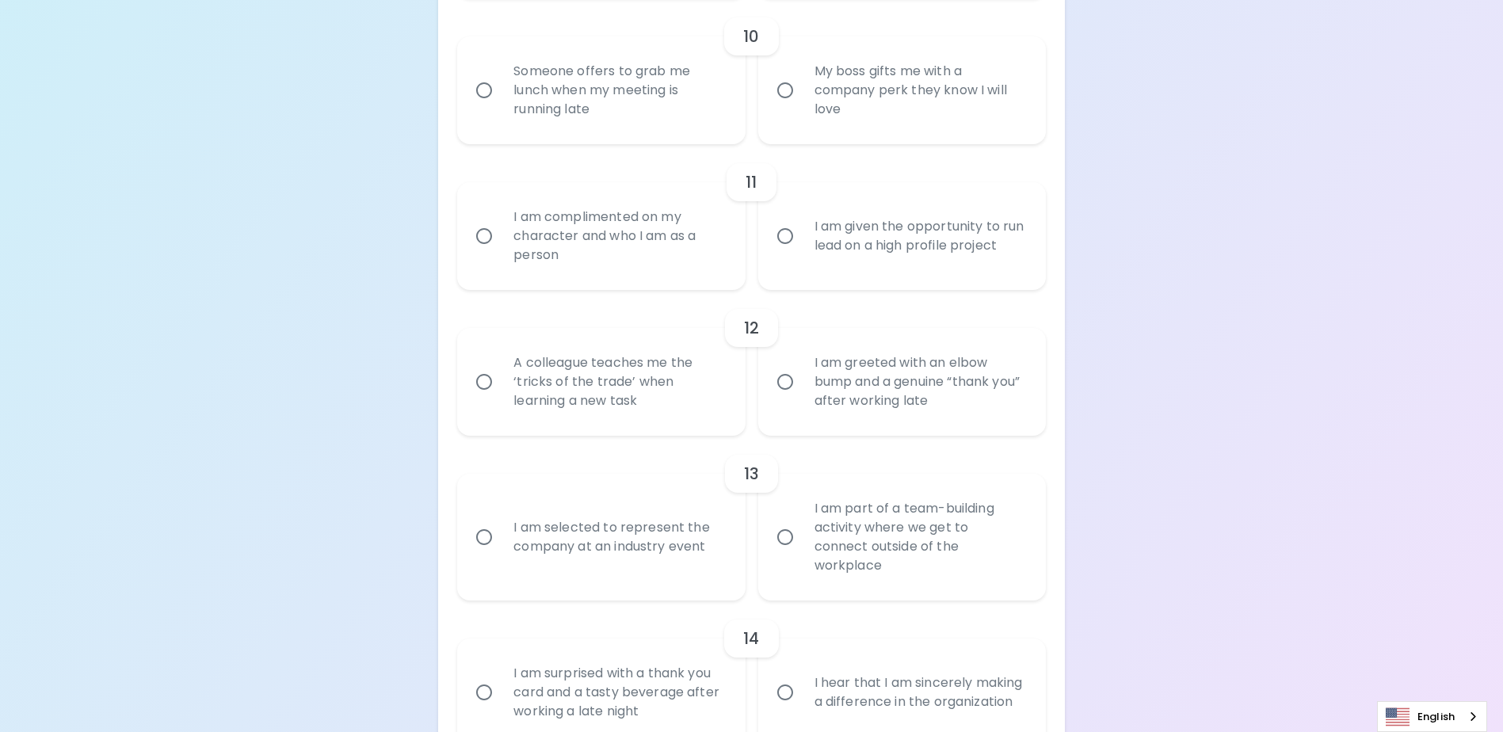
scroll to position [1535, 0]
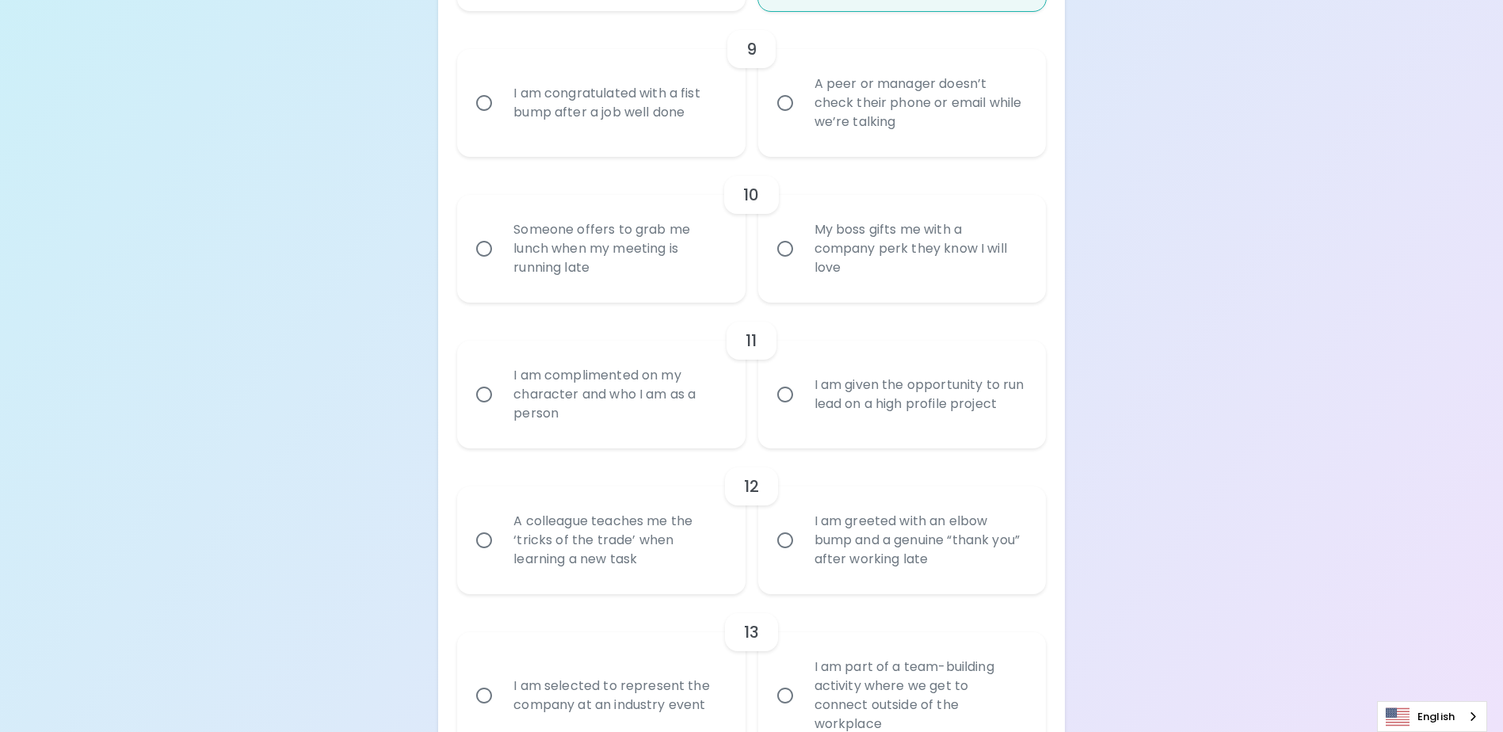
radio input "true"
click at [704, 284] on div "Someone offers to grab me lunch when my meeting is running late" at bounding box center [618, 248] width 235 height 95
click at [501, 266] on input "Someone offers to grab me lunch when my meeting is running late" at bounding box center [484, 248] width 33 height 33
radio input "false"
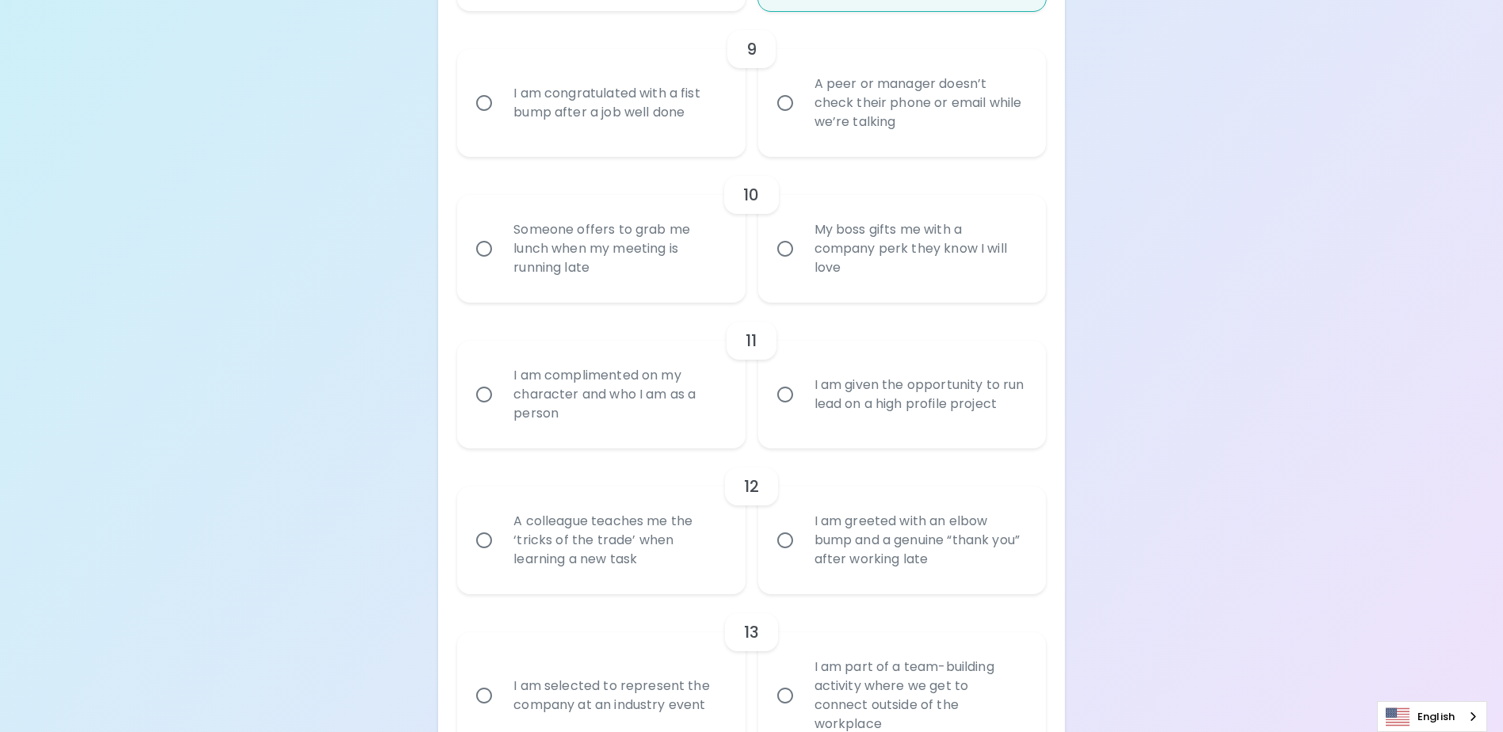
radio input "false"
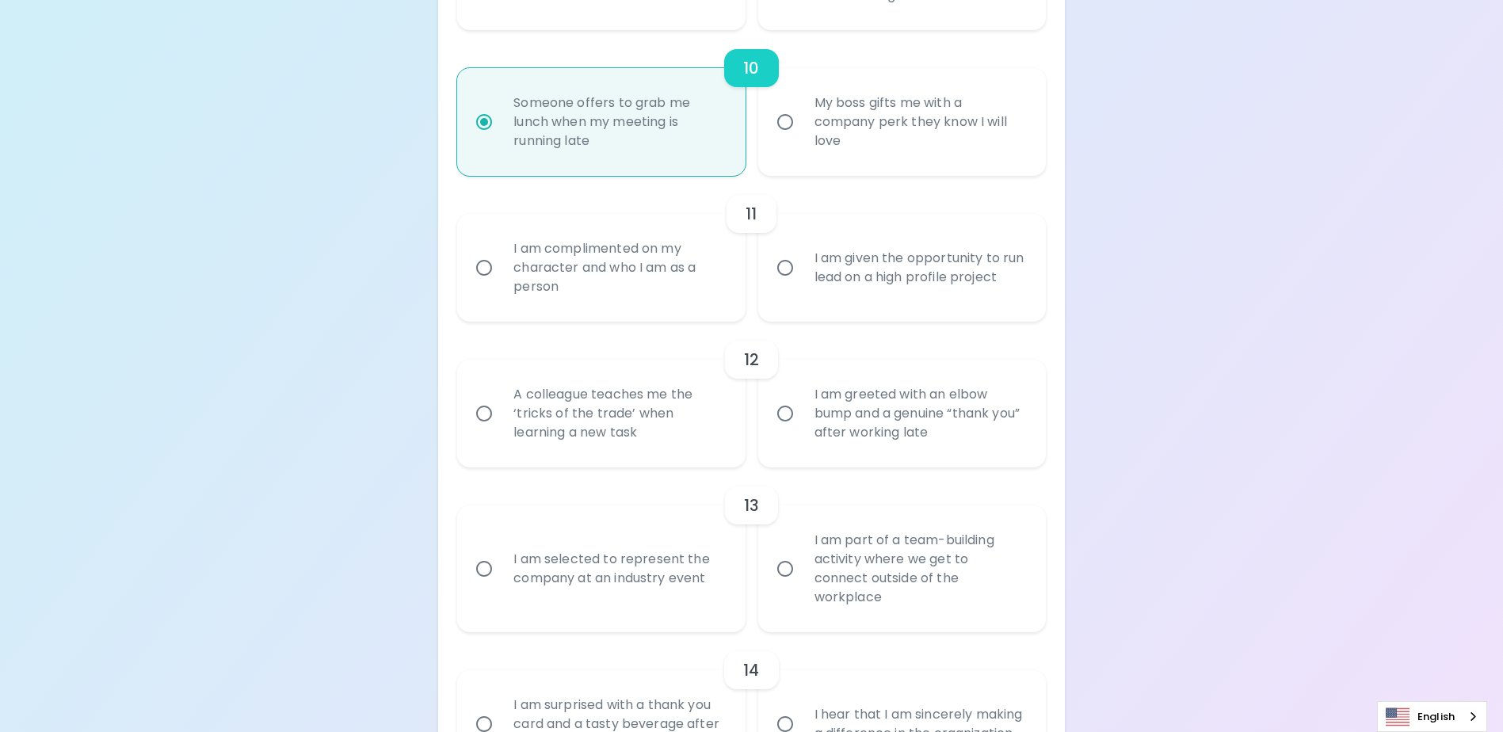
scroll to position [1583, 0]
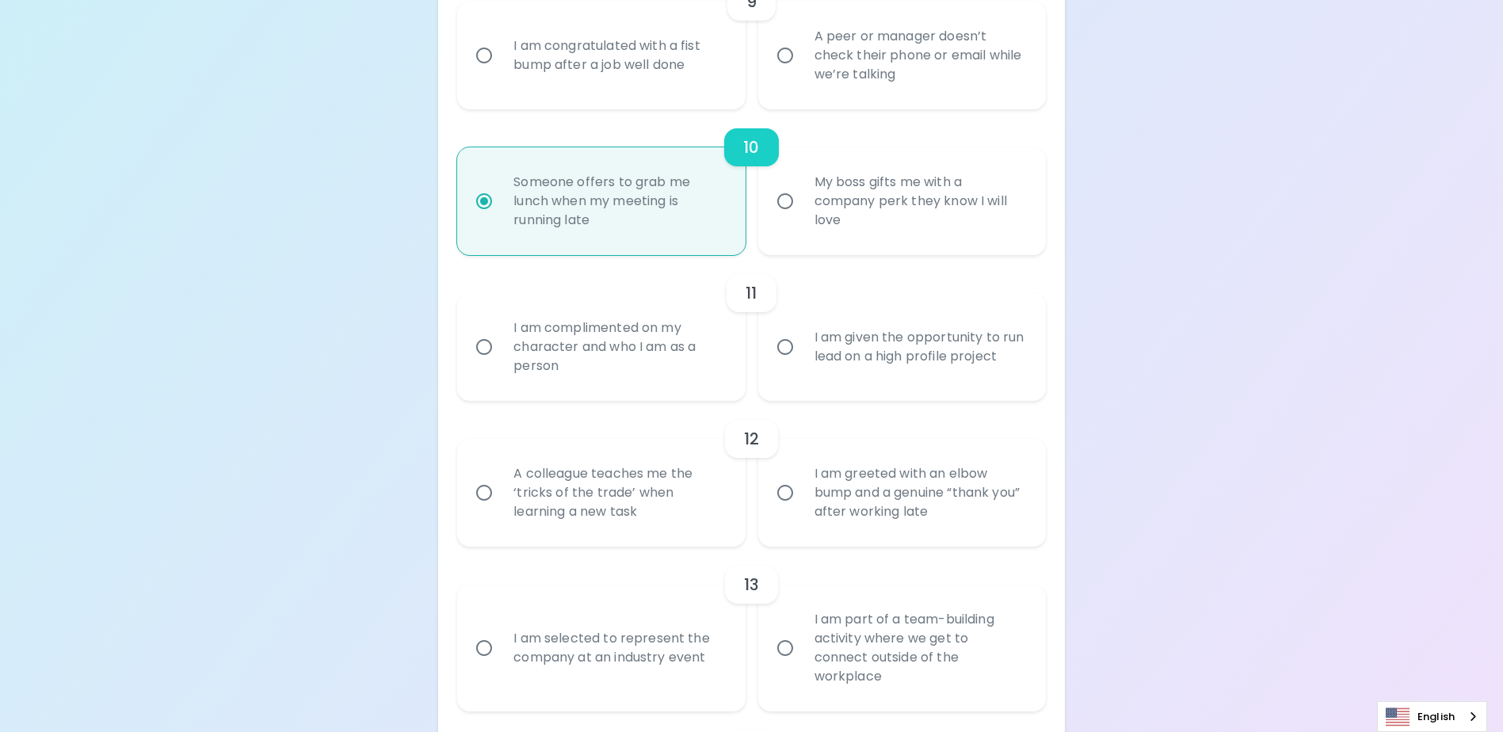
radio input "true"
click at [805, 94] on div "A peer or manager doesn’t check their phone or email while we’re talking" at bounding box center [919, 55] width 235 height 95
click at [802, 72] on input "A peer or manager doesn’t check their phone or email while we’re talking" at bounding box center [785, 55] width 33 height 33
radio input "false"
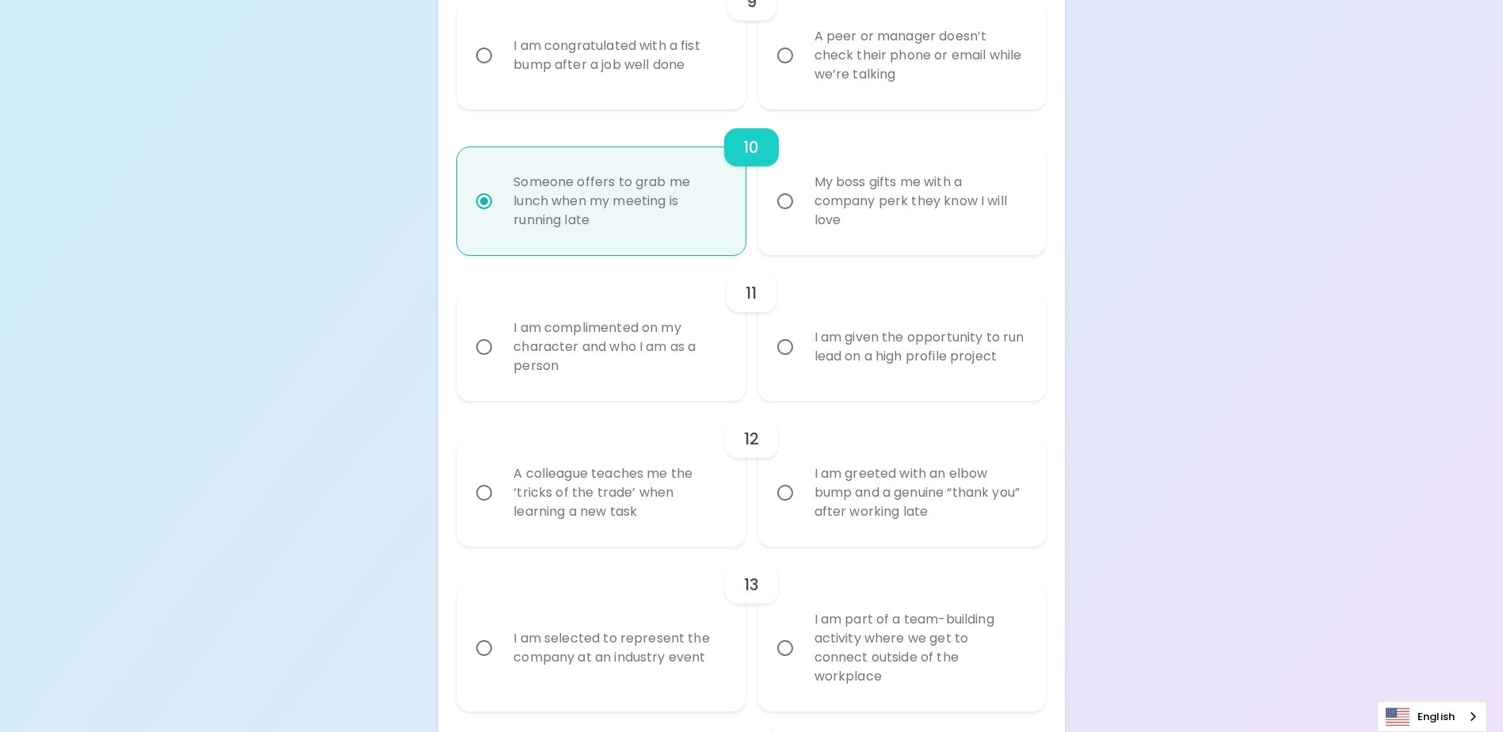
radio input "false"
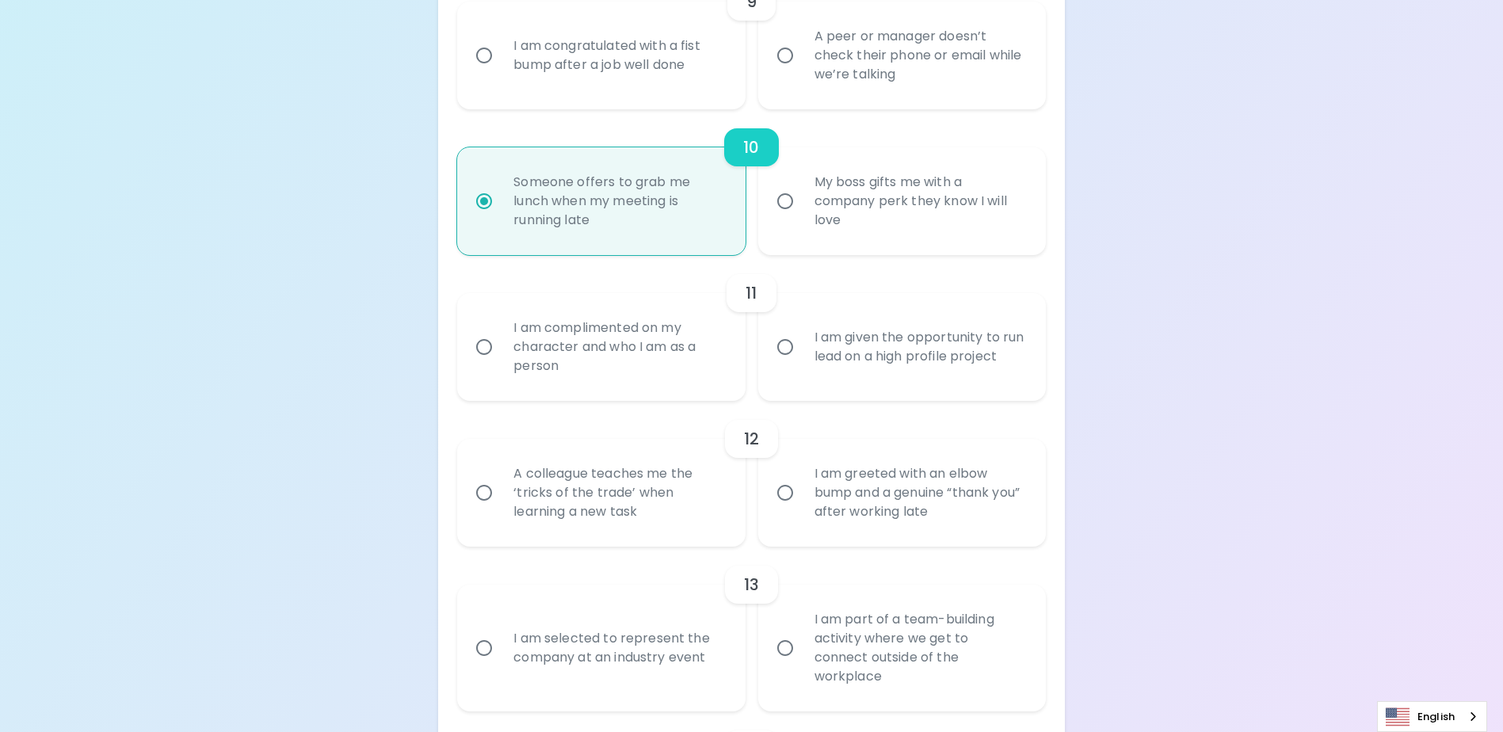
radio input "false"
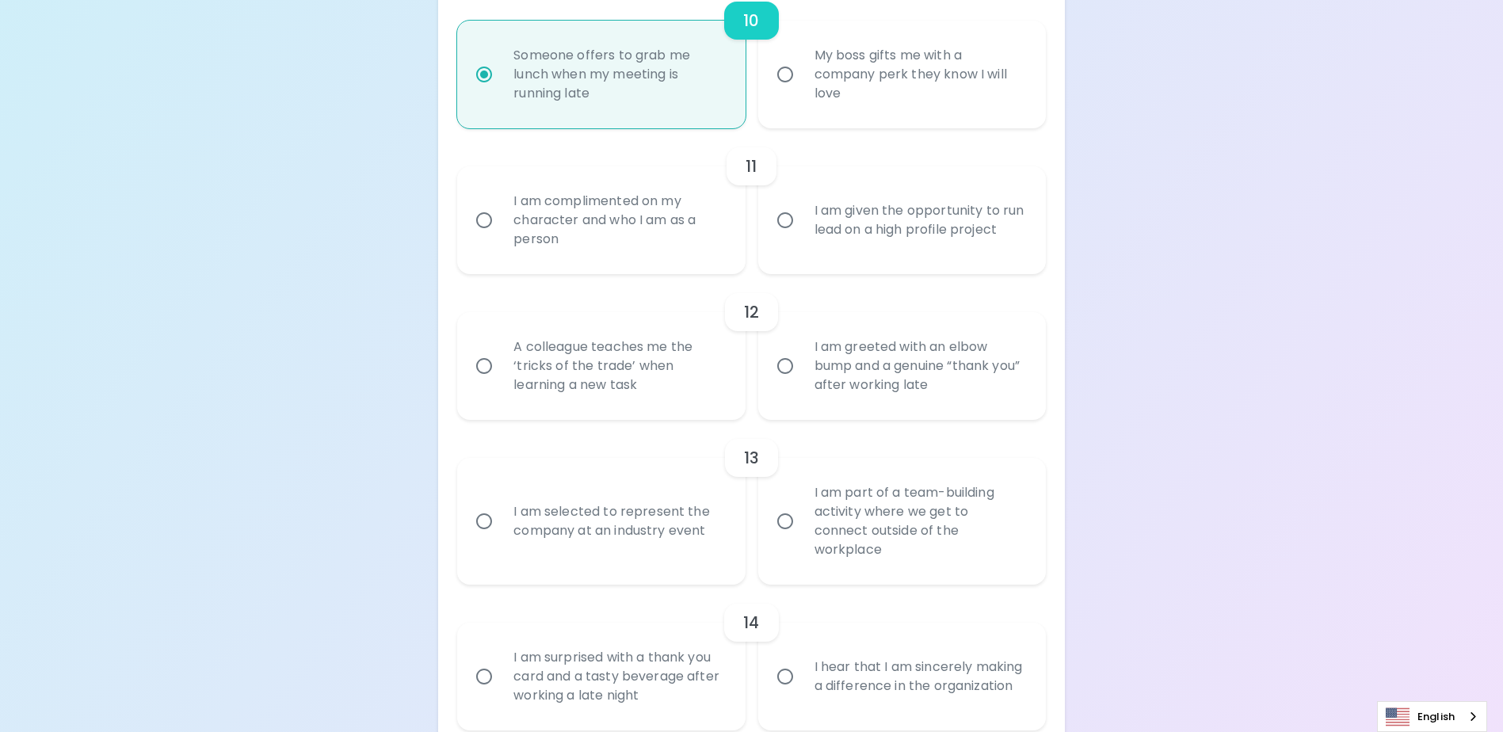
scroll to position [1789, 0]
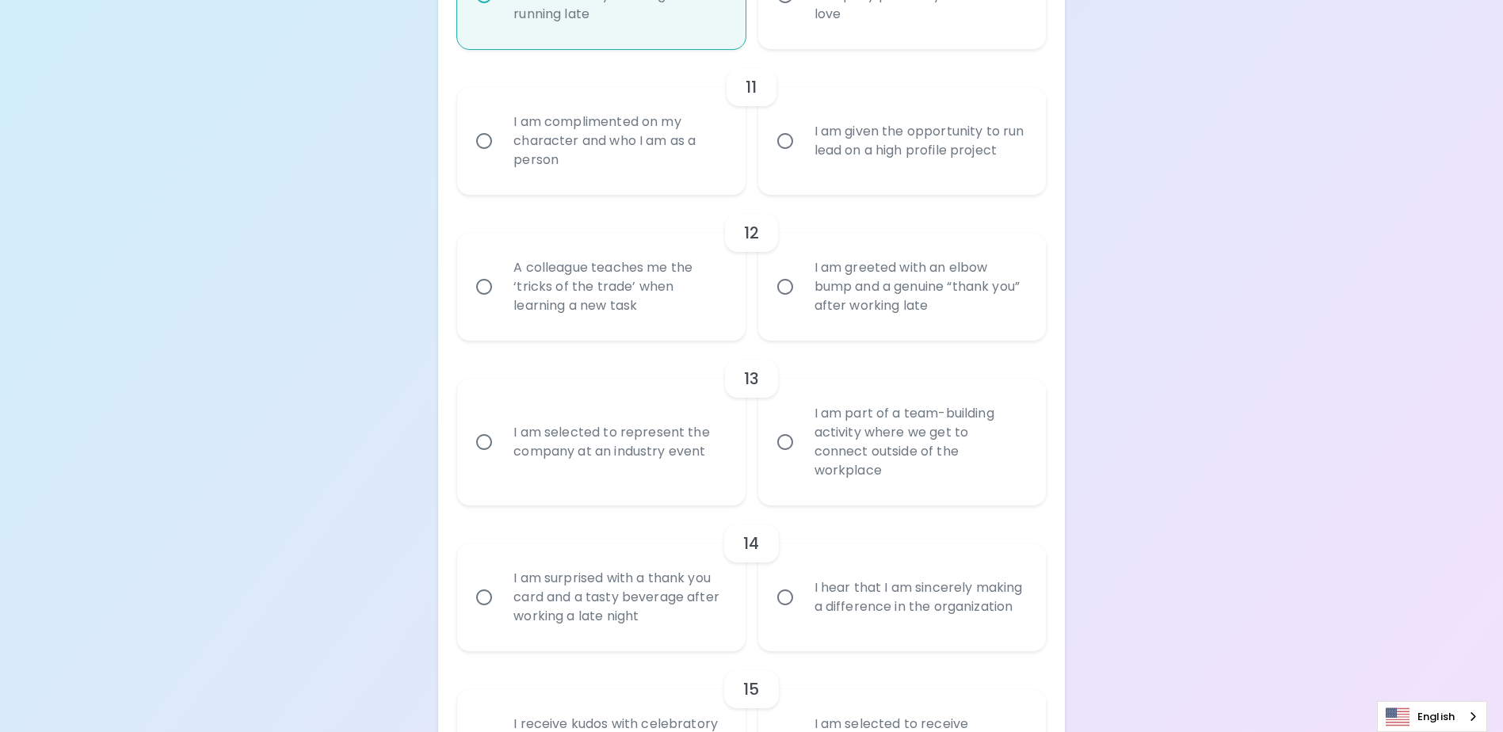
radio input "true"
click at [674, 180] on div "I am complimented on my character and who I am as a person" at bounding box center [618, 141] width 235 height 95
click at [501, 158] on input "I am complimented on my character and who I am as a person" at bounding box center [484, 140] width 33 height 33
radio input "false"
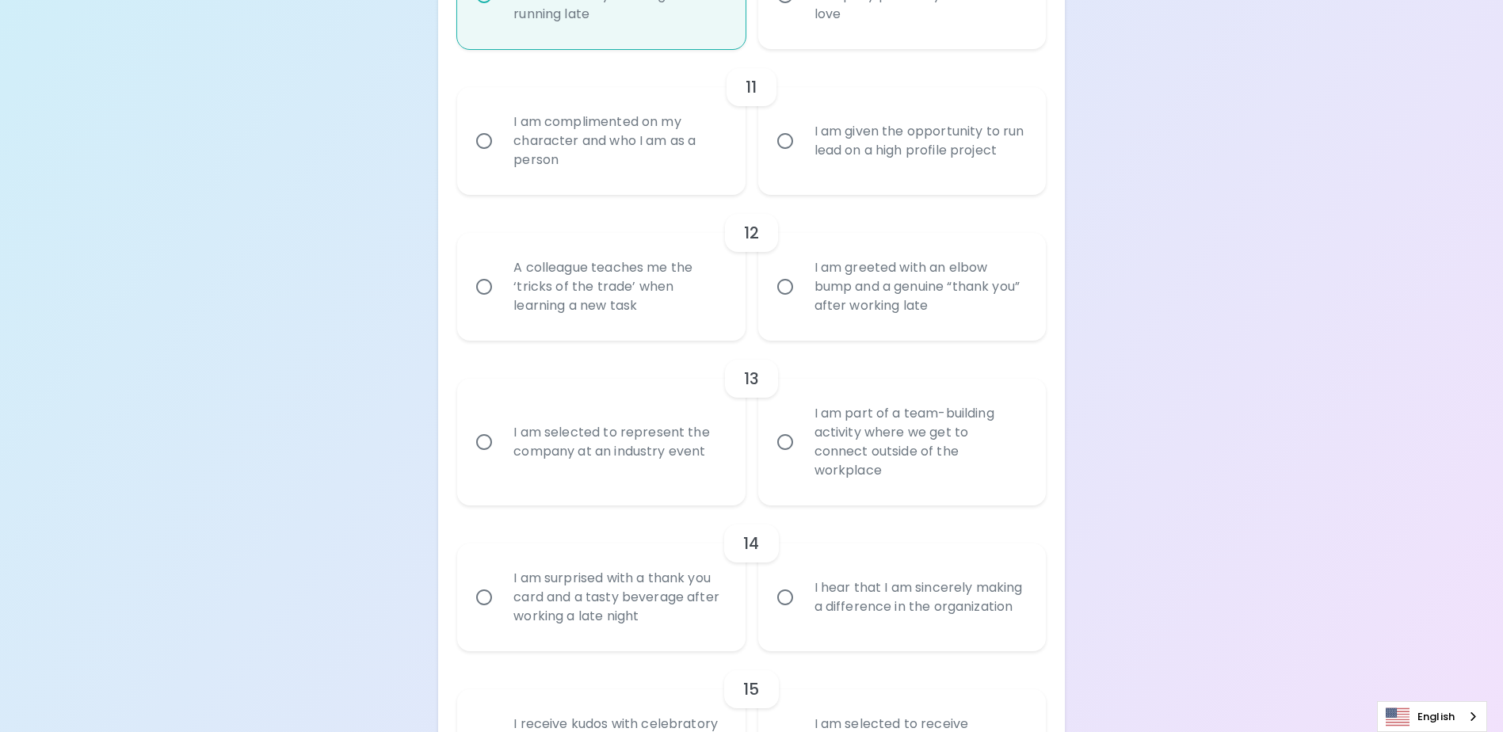
radio input "false"
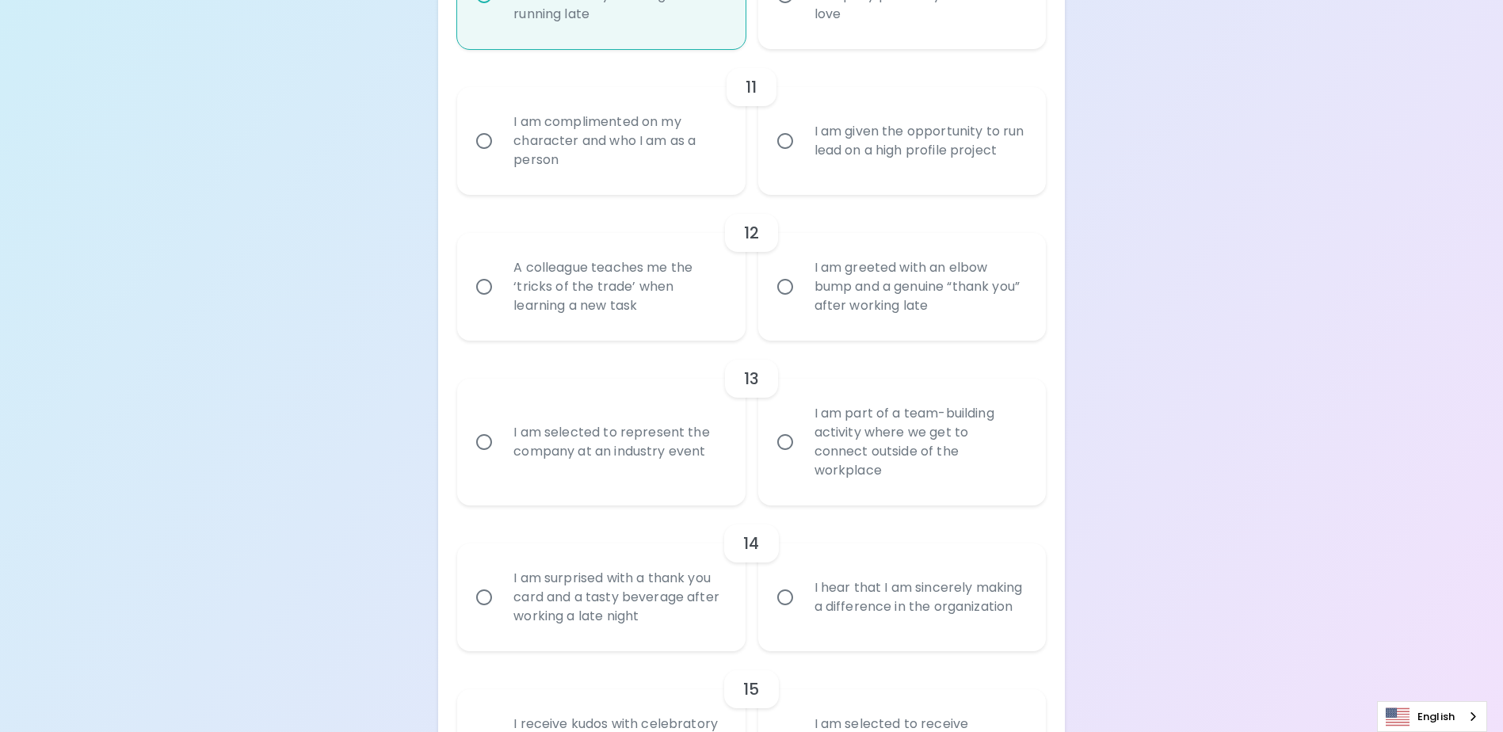
radio input "false"
radio input "true"
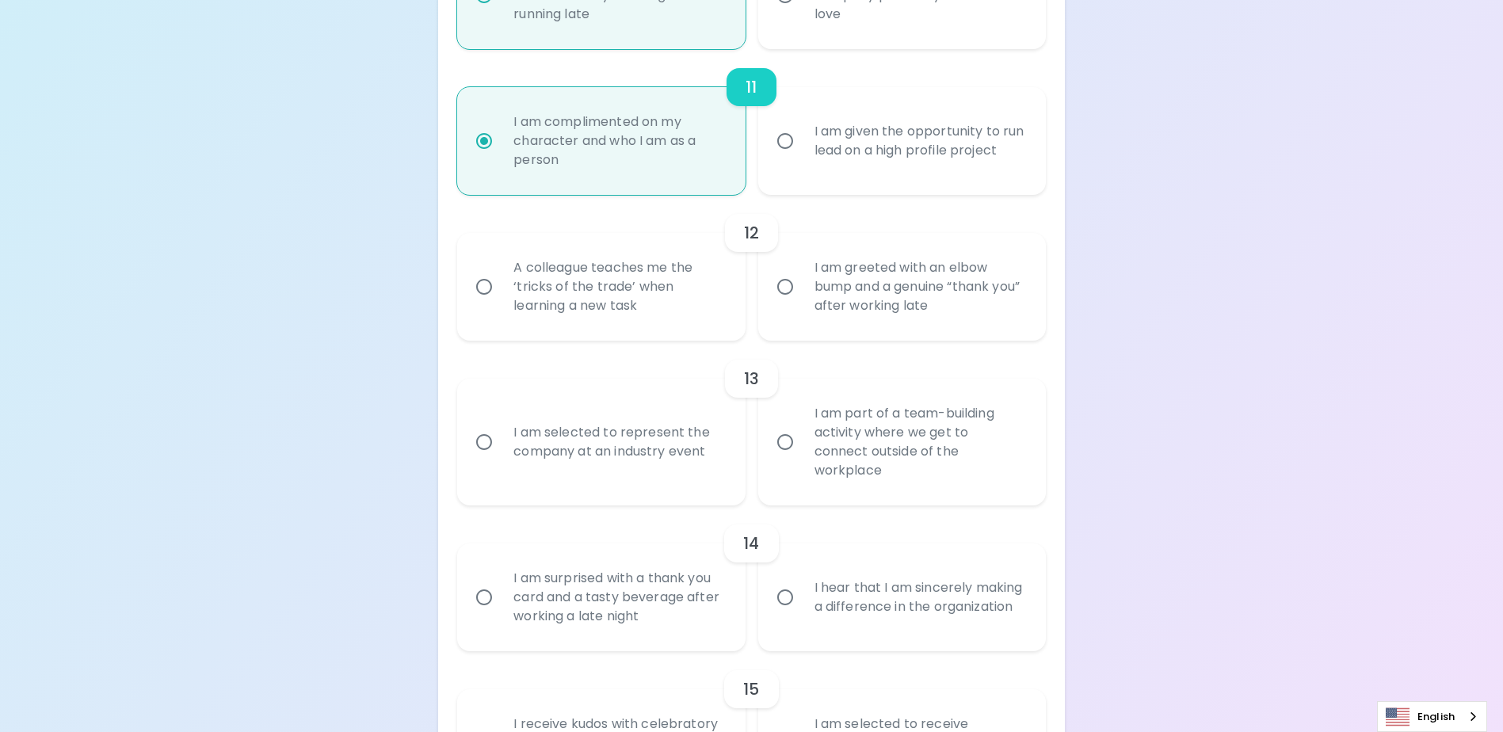
scroll to position [1916, 0]
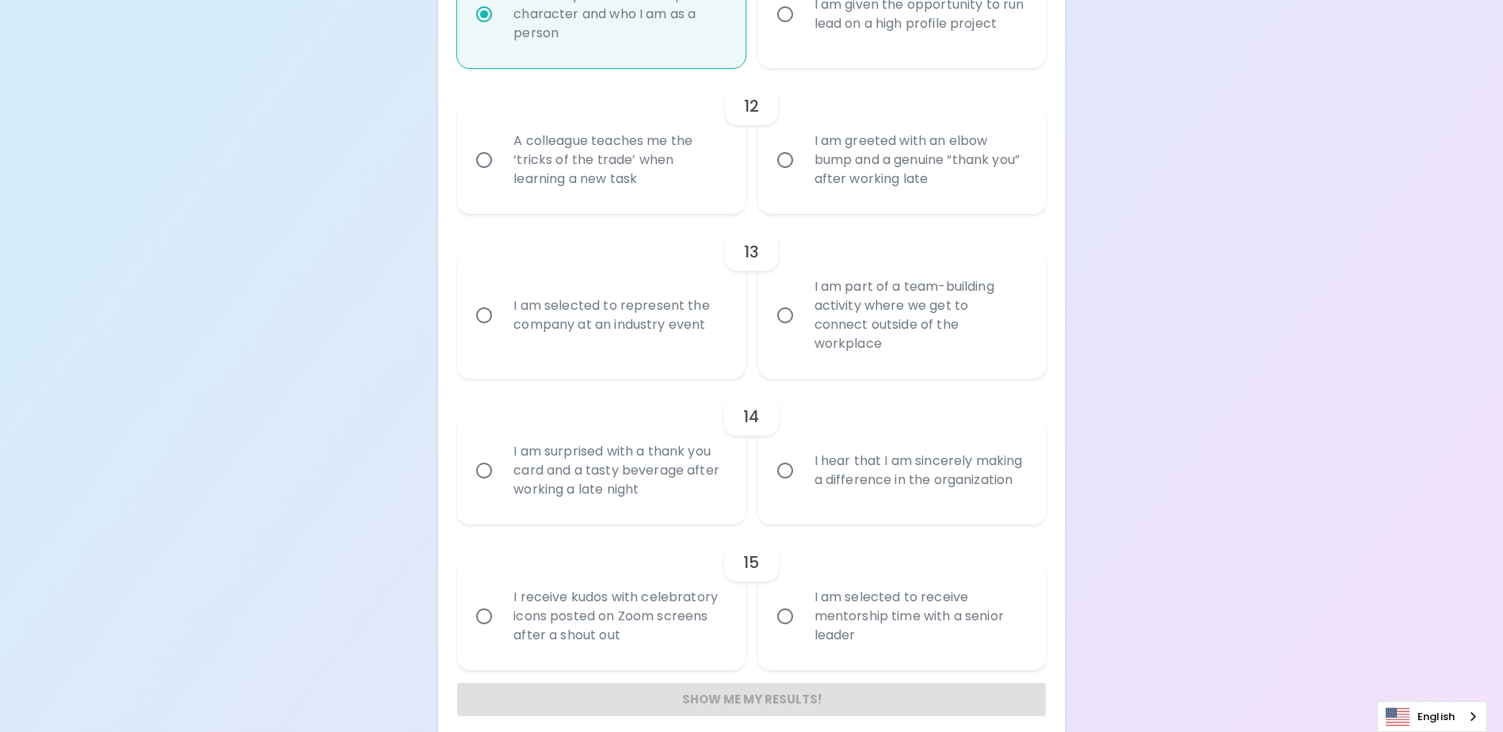
radio input "true"
click at [663, 193] on div "A colleague teaches me the ‘tricks of the trade’ when learning a new task" at bounding box center [618, 160] width 235 height 95
click at [501, 177] on input "A colleague teaches me the ‘tricks of the trade’ when learning a new task" at bounding box center [484, 159] width 33 height 33
radio input "false"
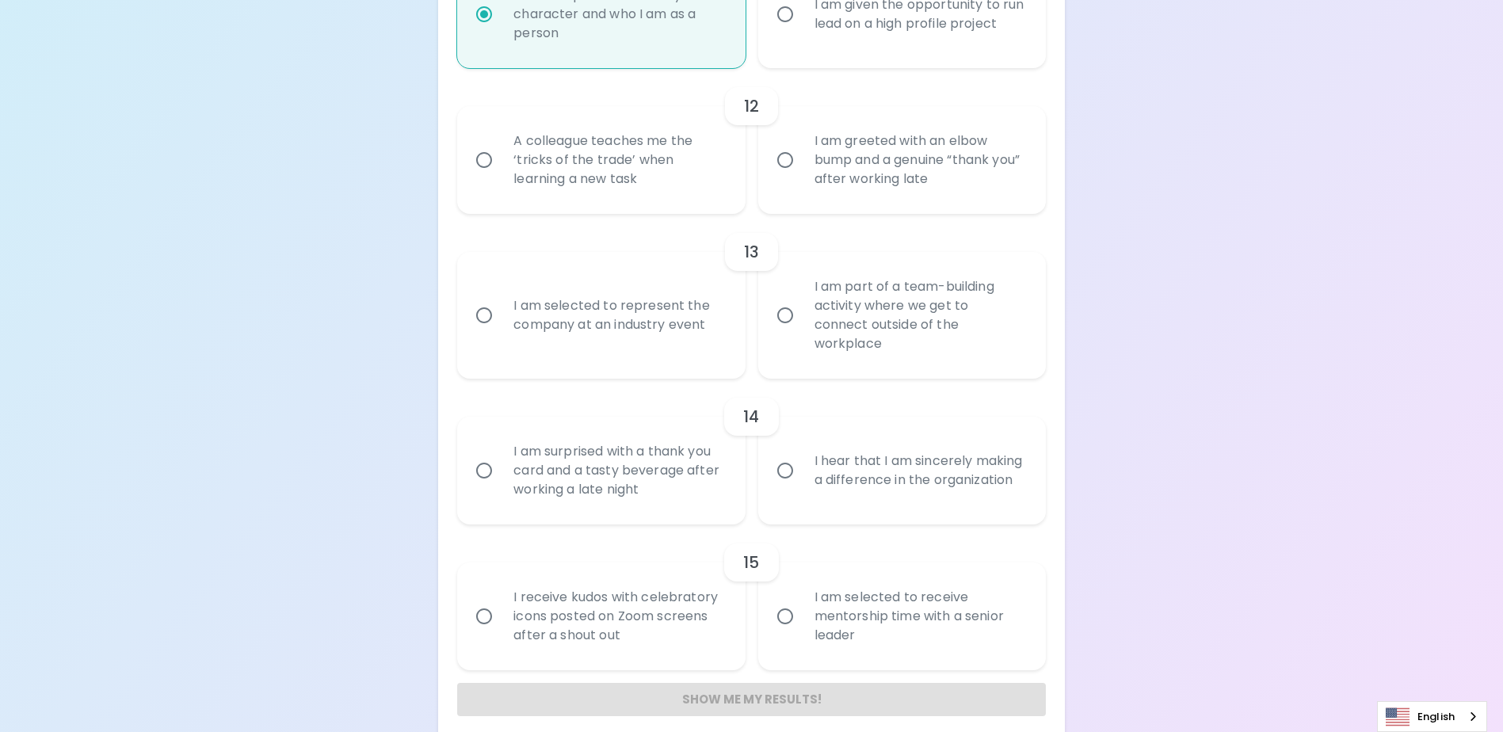
radio input "false"
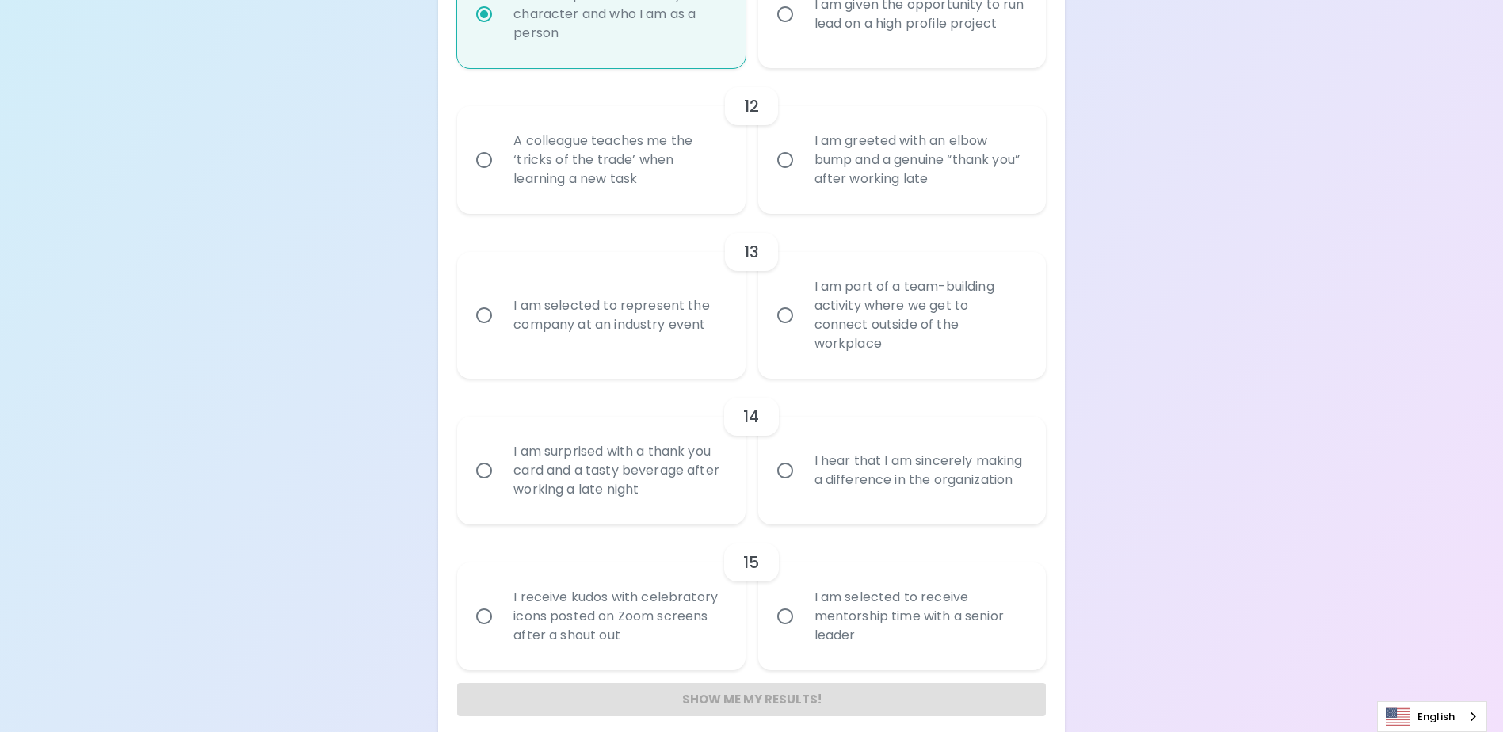
radio input "false"
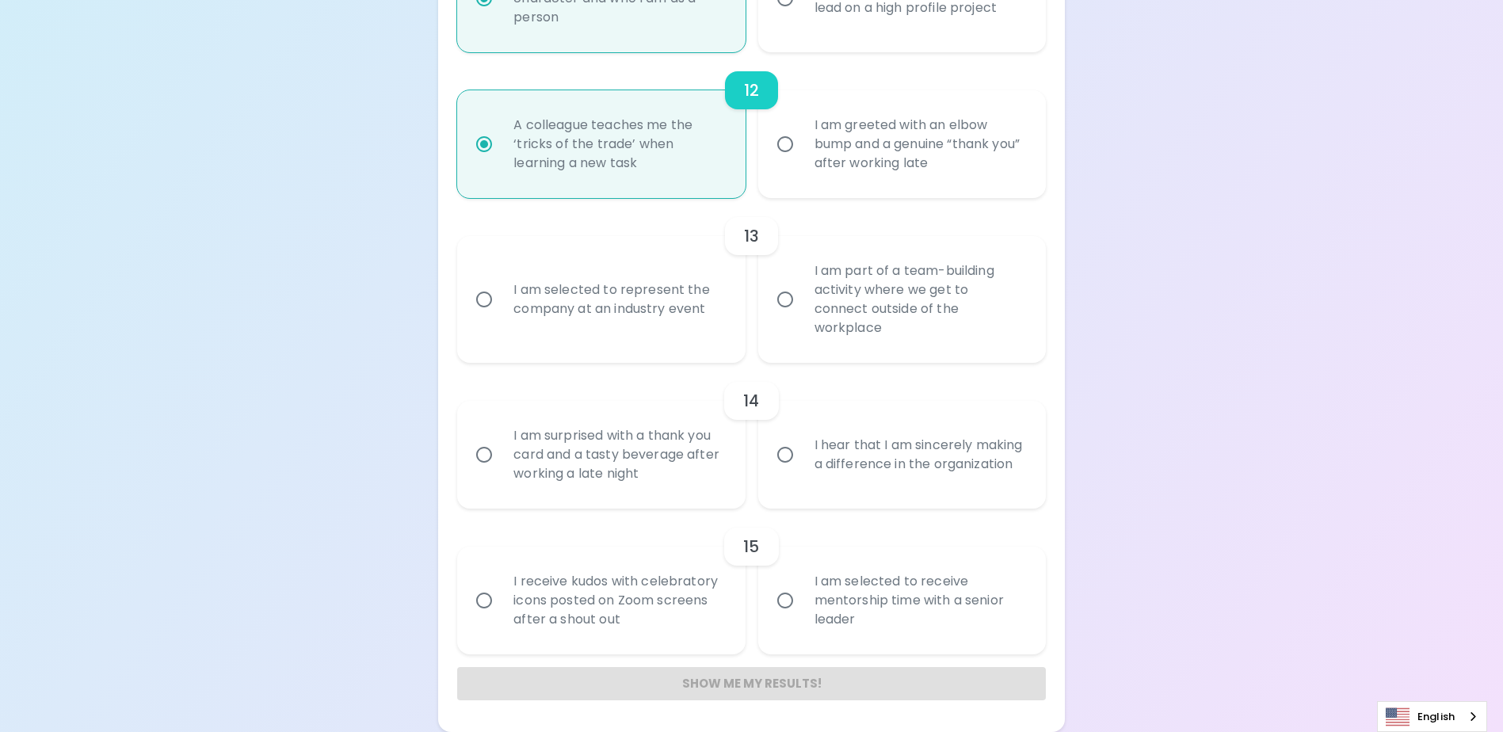
radio input "true"
click at [696, 338] on div "I am selected to represent the company at an industry event" at bounding box center [618, 300] width 235 height 76
click at [501, 316] on input "I am selected to represent the company at an industry event" at bounding box center [484, 299] width 33 height 33
radio input "false"
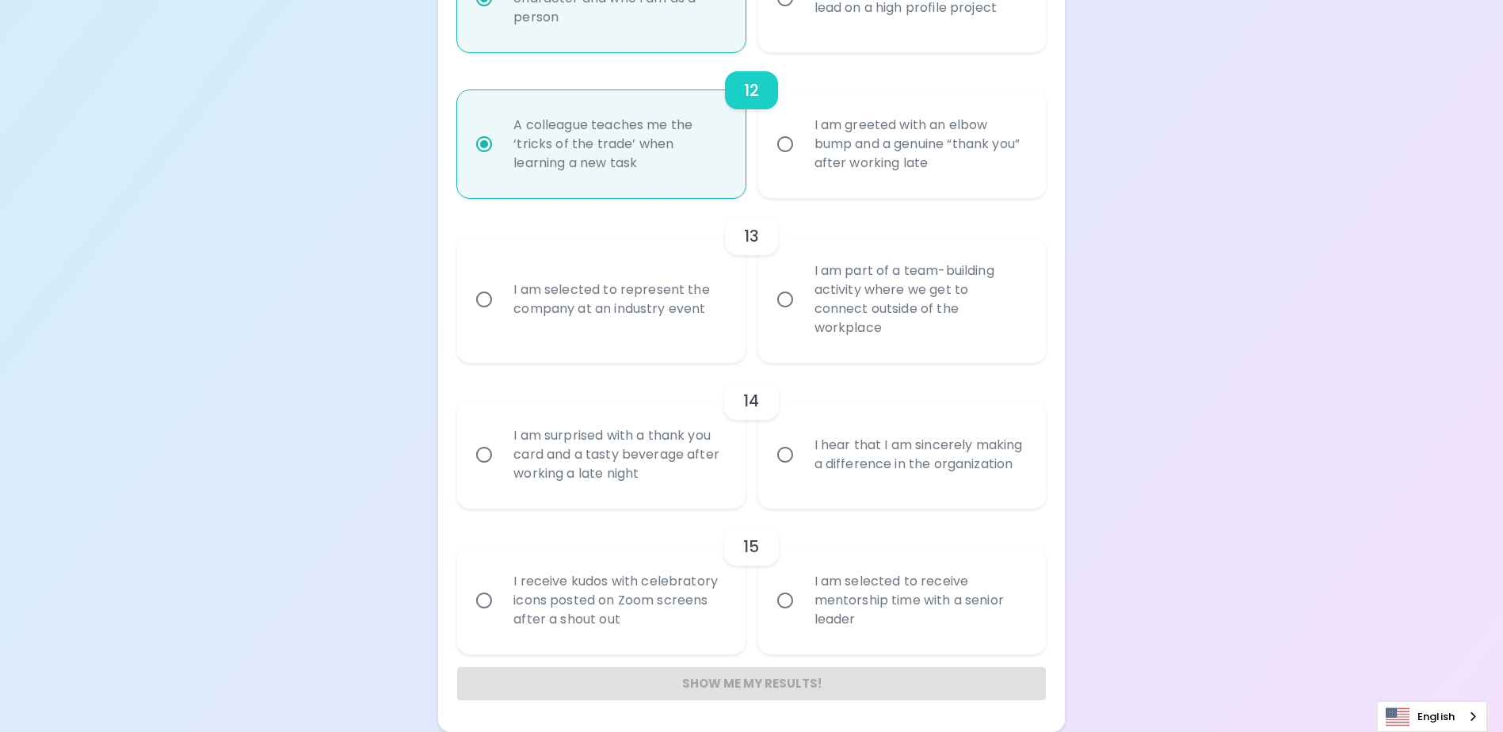
radio input "false"
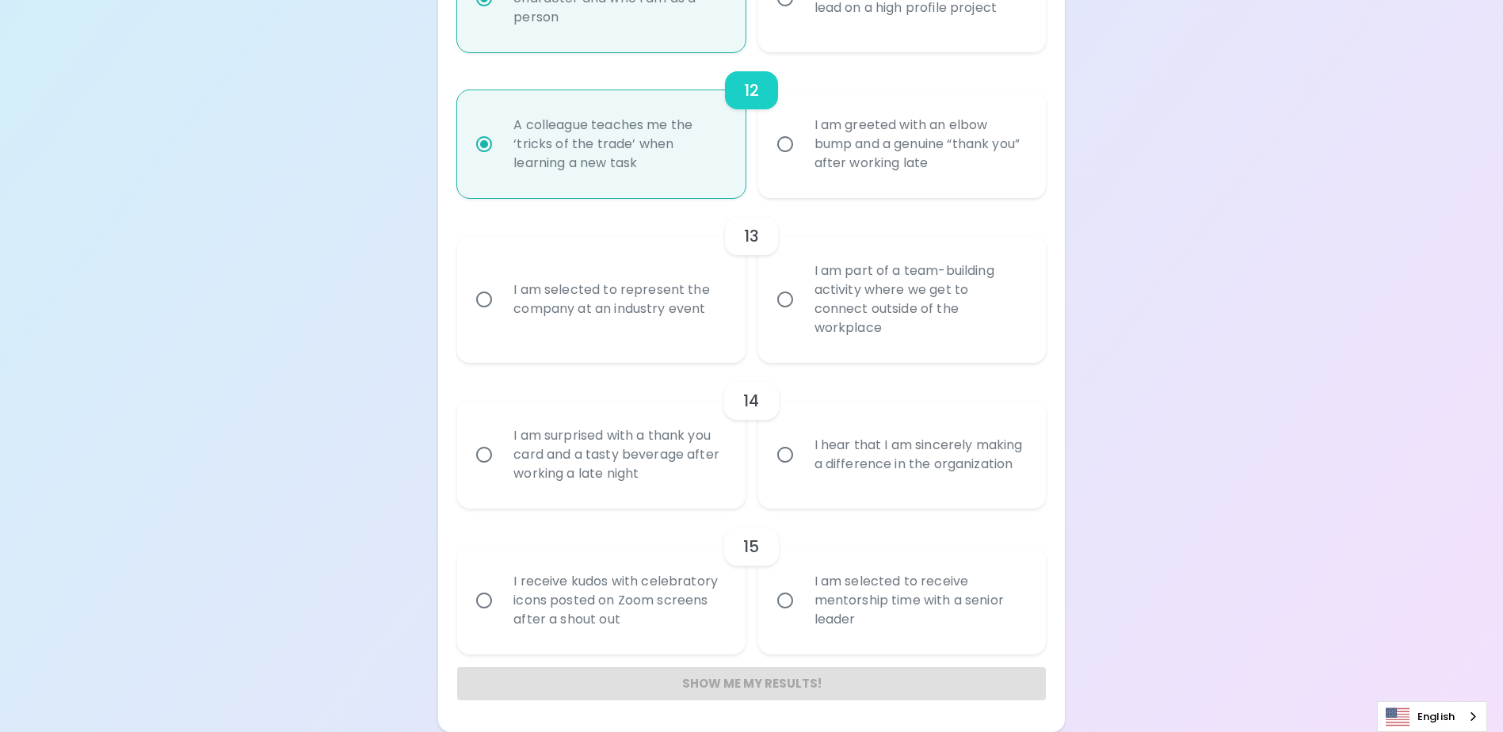
radio input "false"
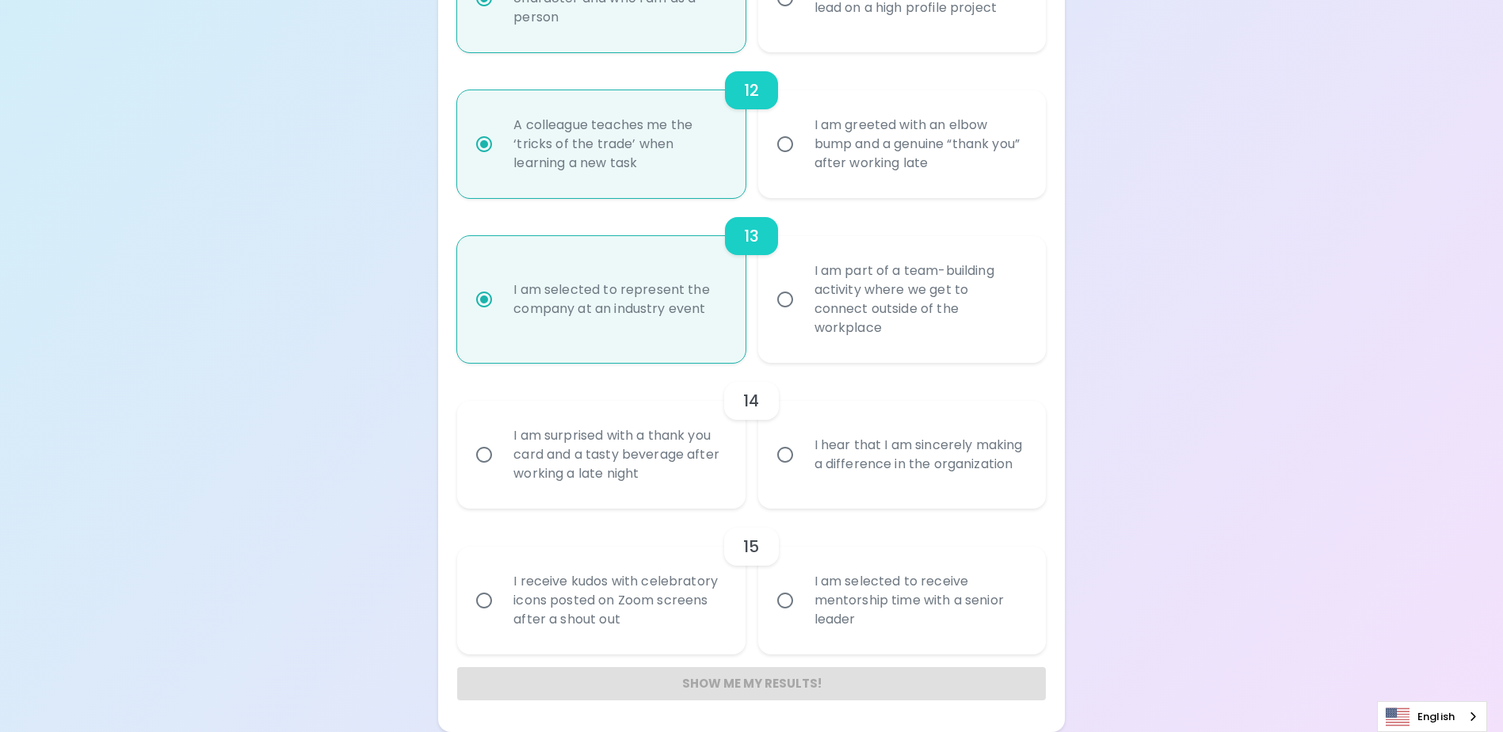
radio input "true"
click at [965, 484] on div "I hear that I am sincerely making a difference in the organization" at bounding box center [919, 455] width 235 height 76
click at [802, 472] on input "I hear that I am sincerely making a difference in the organization" at bounding box center [785, 454] width 33 height 33
radio input "false"
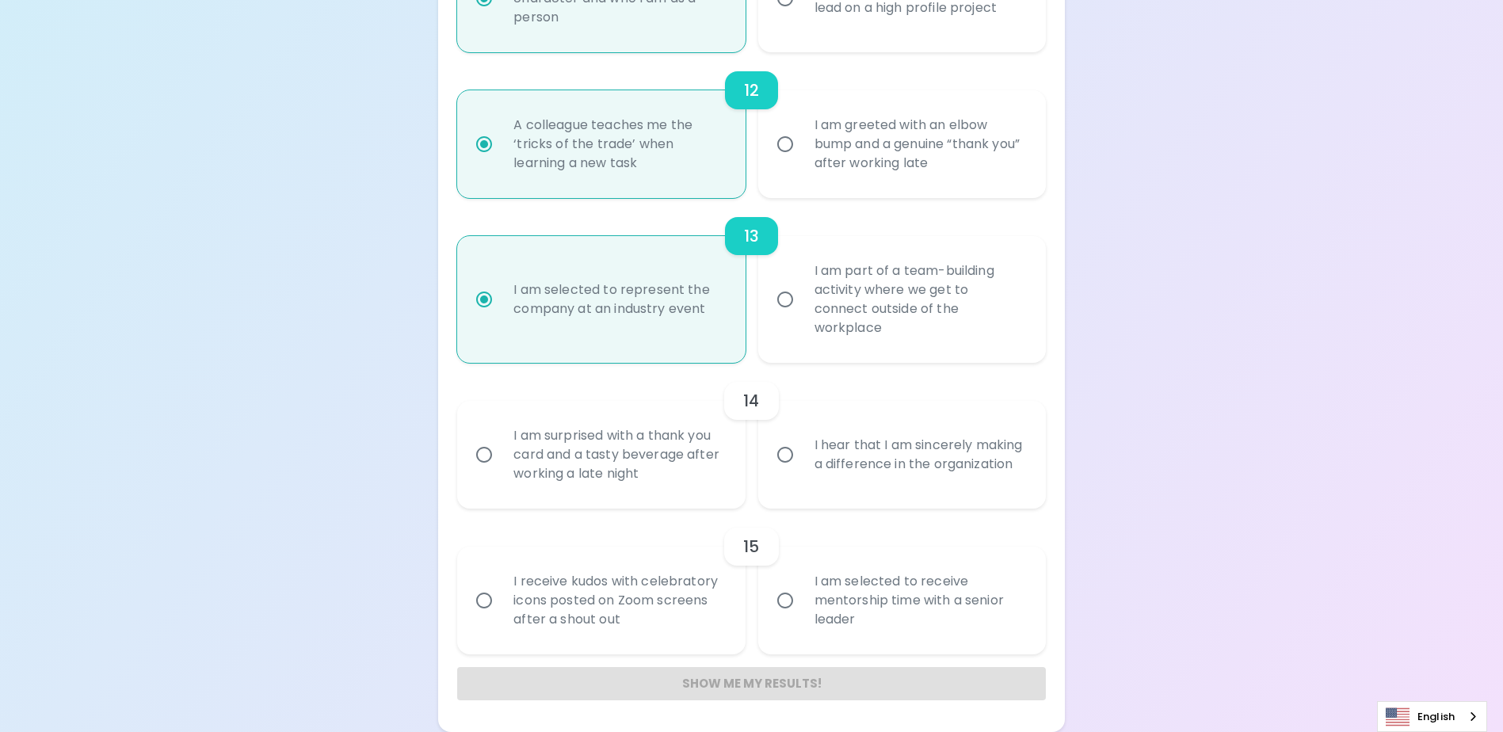
radio input "false"
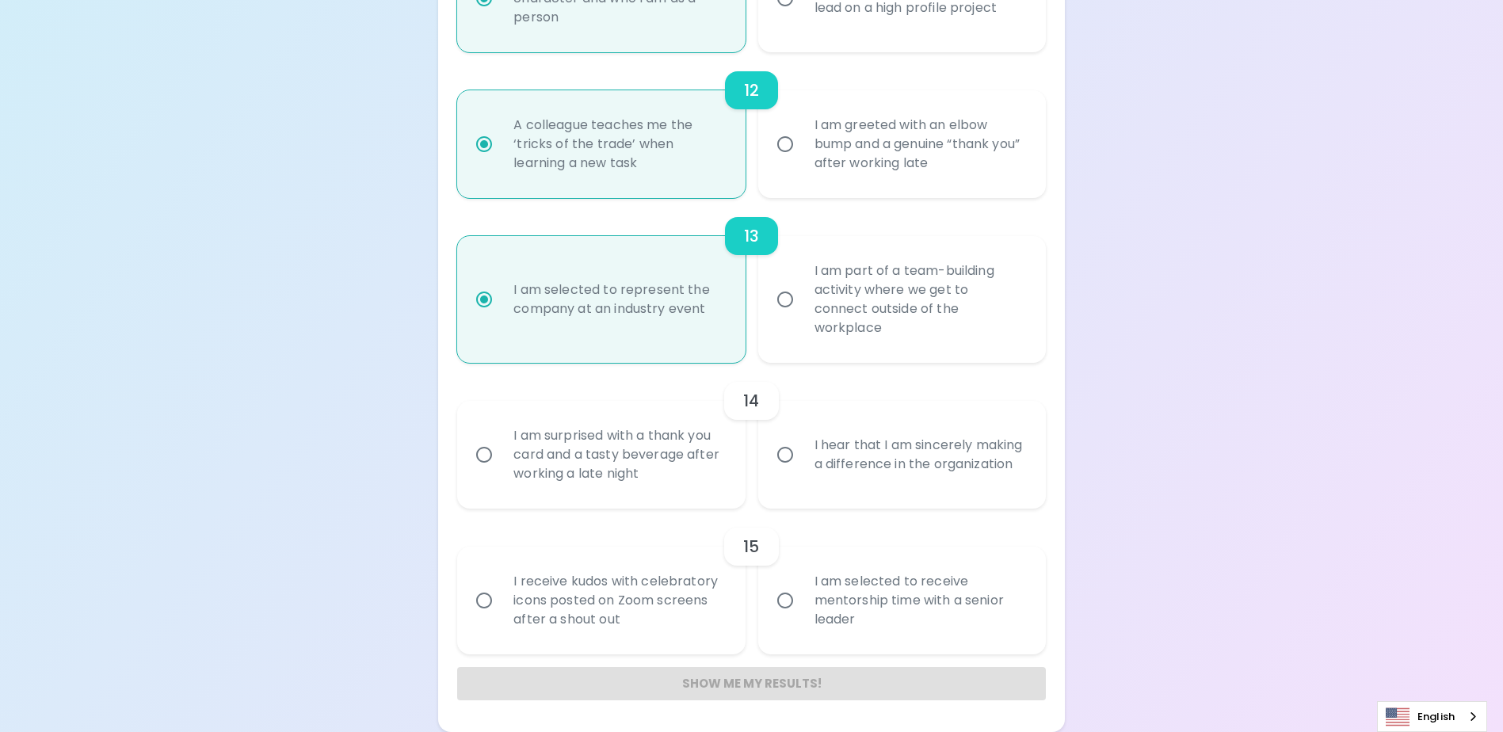
radio input "false"
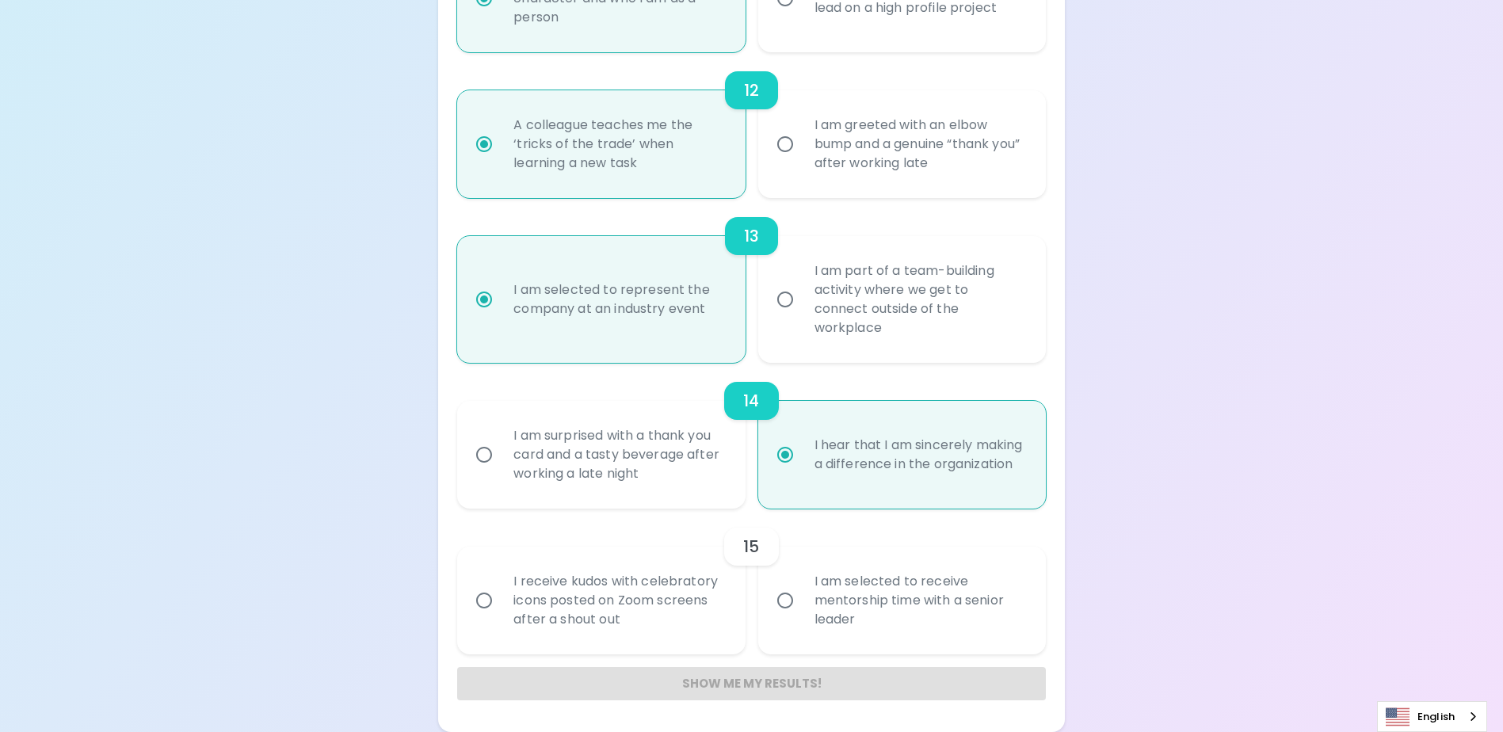
radio input "true"
click at [831, 625] on div "I am selected to receive mentorship time with a senior leader" at bounding box center [919, 600] width 235 height 95
click at [802, 617] on input "I am selected to receive mentorship time with a senior leader" at bounding box center [785, 600] width 33 height 33
radio input "false"
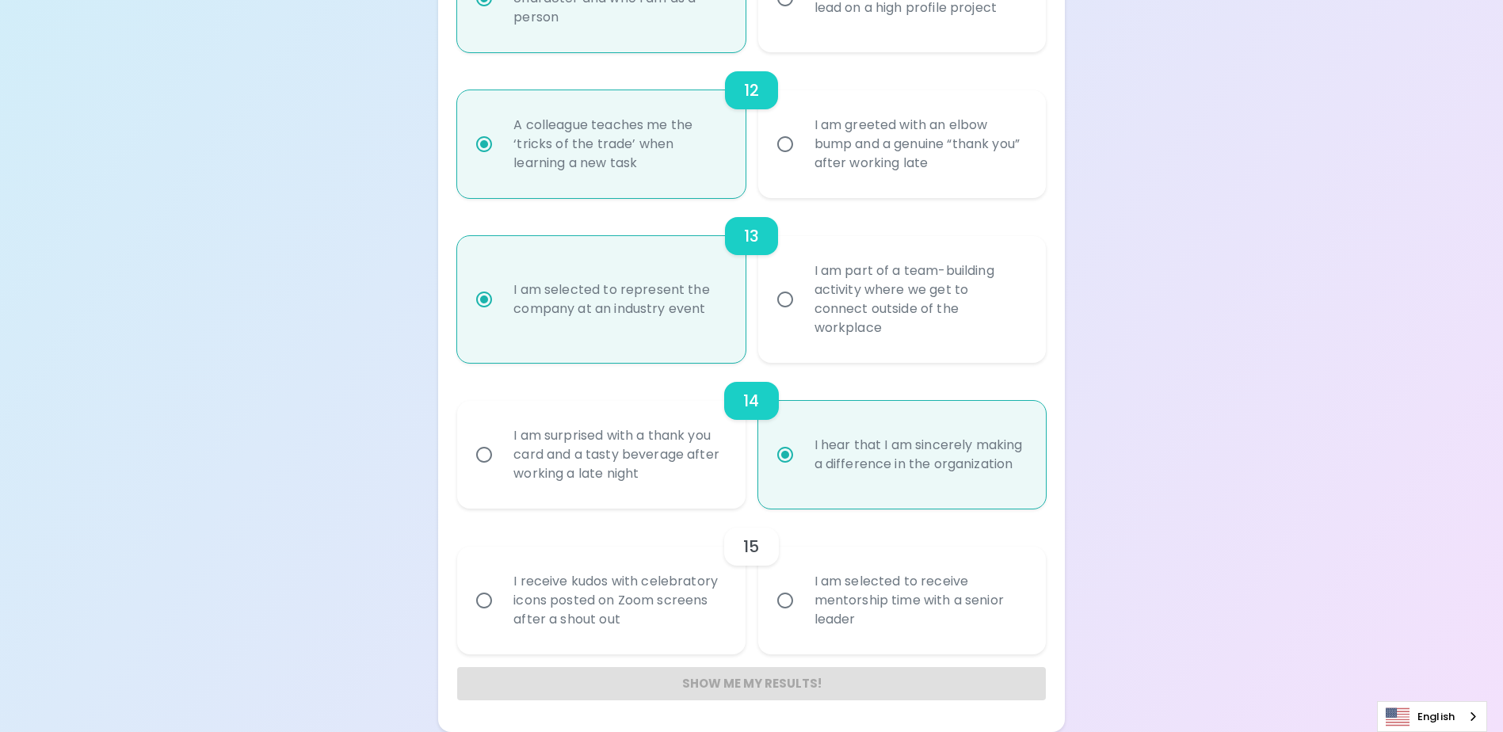
radio input "false"
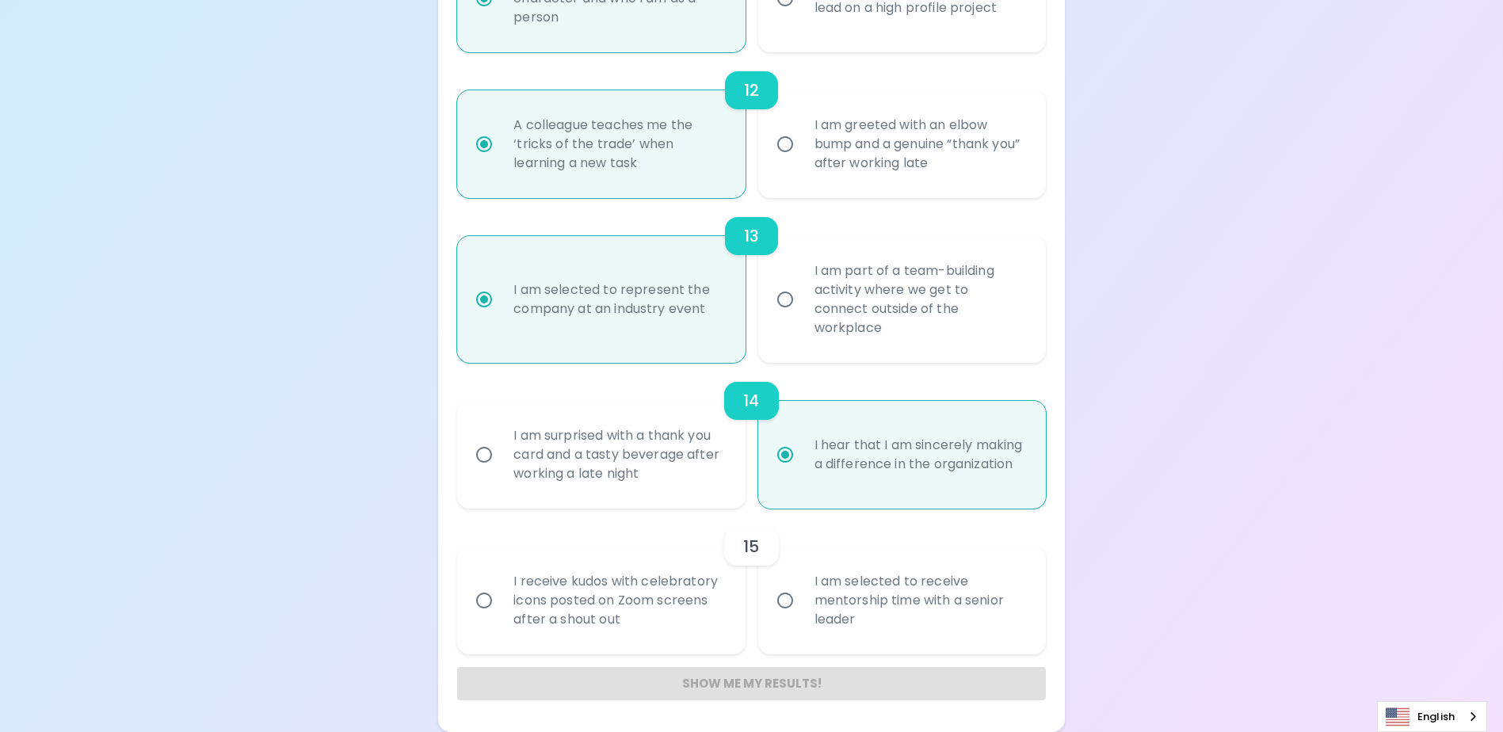
radio input "false"
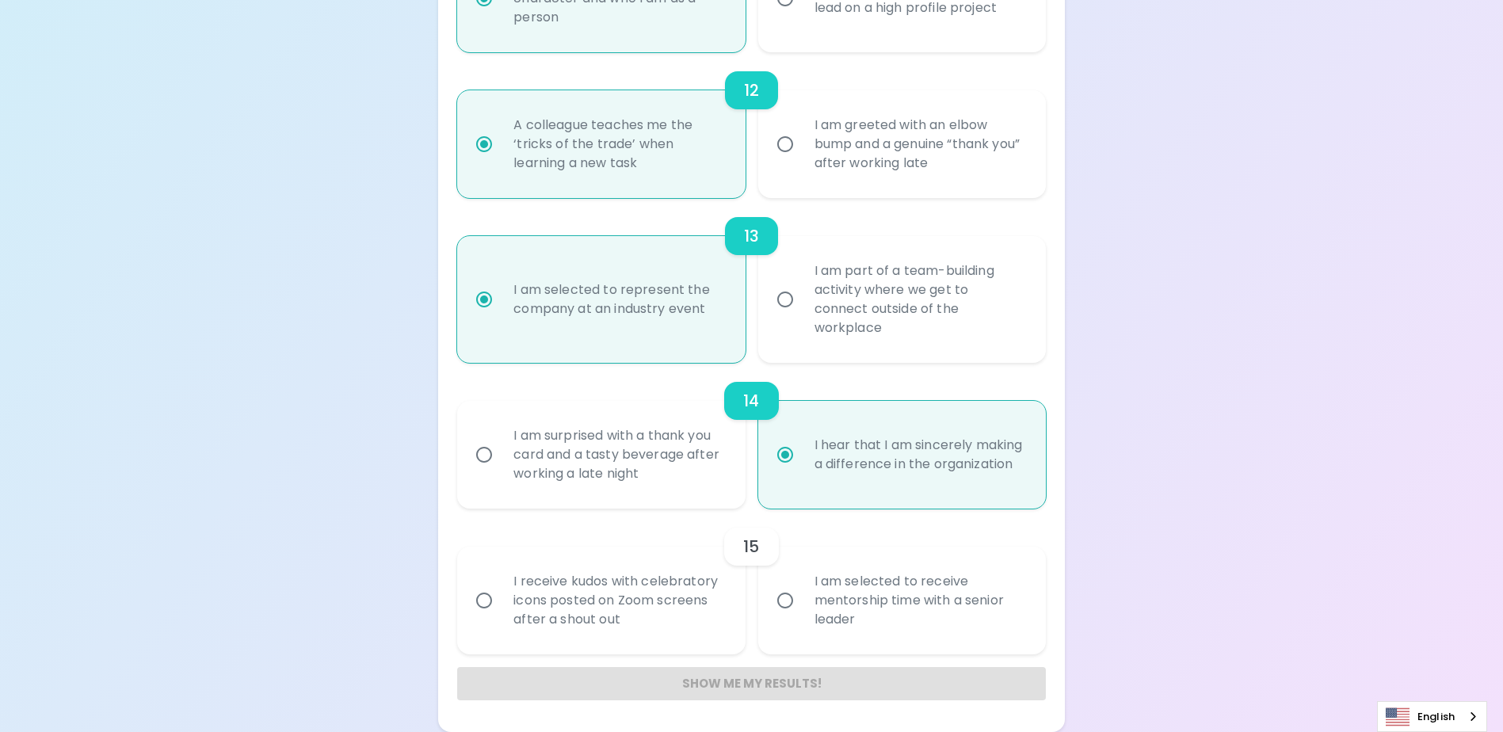
radio input "false"
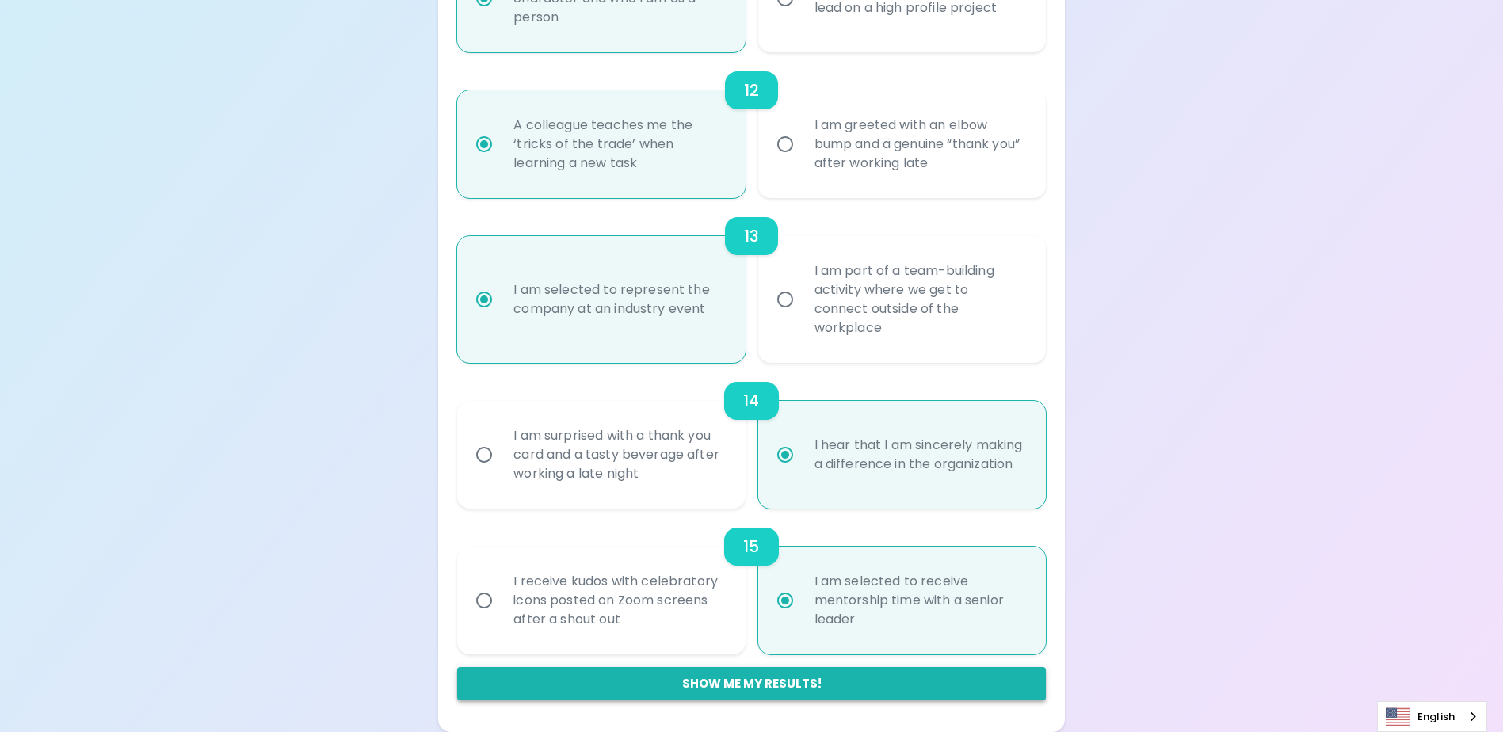
radio input "true"
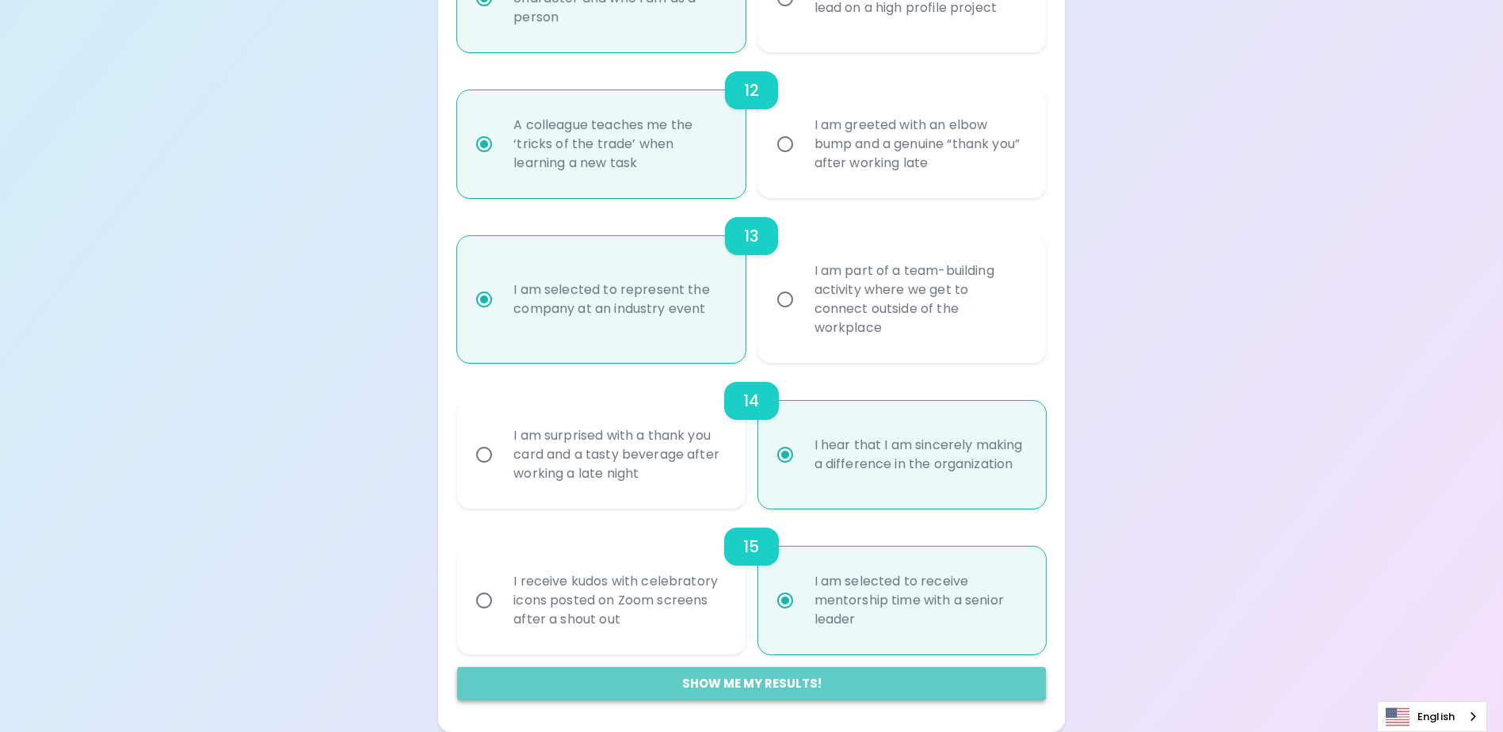
click at [788, 690] on button "Show me my results!" at bounding box center [751, 683] width 588 height 33
radio input "false"
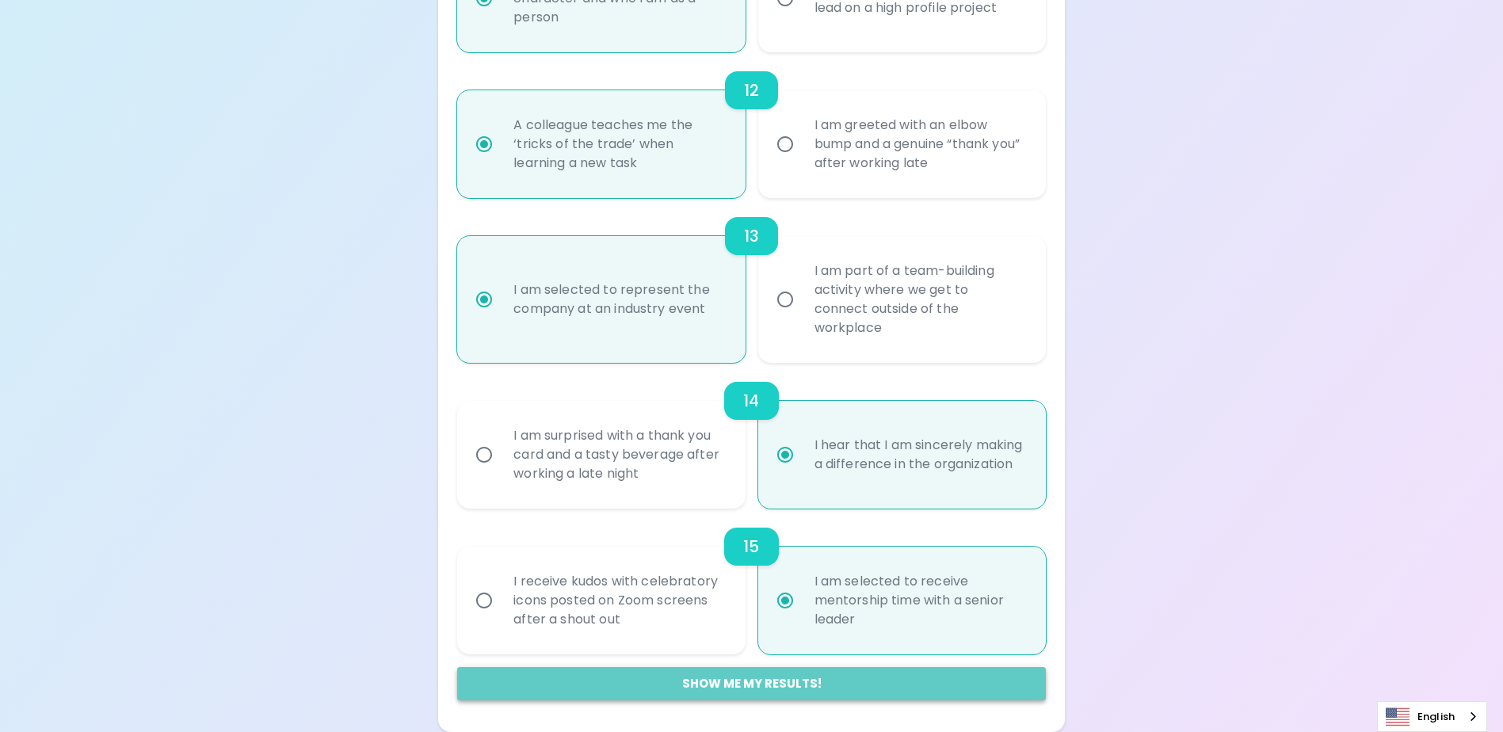
radio input "false"
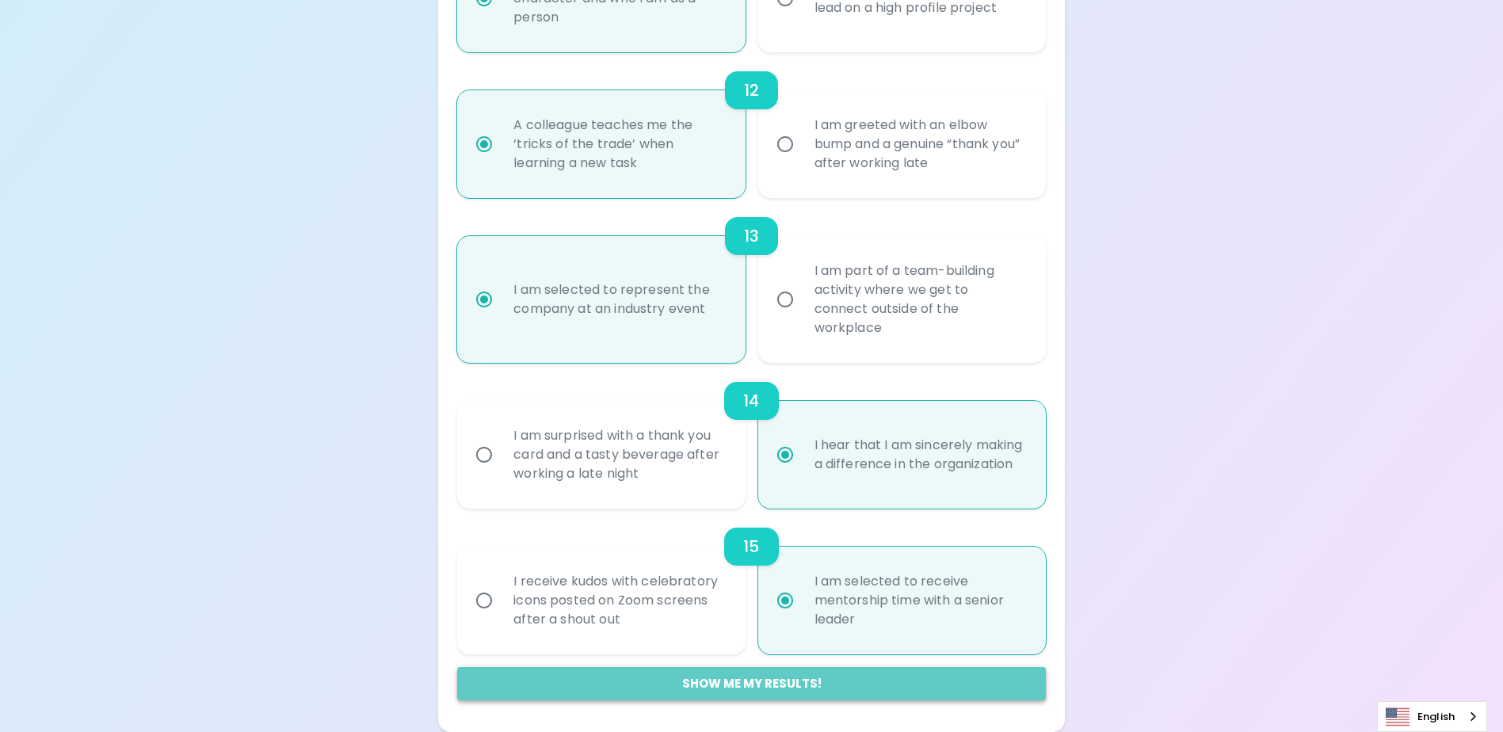
radio input "false"
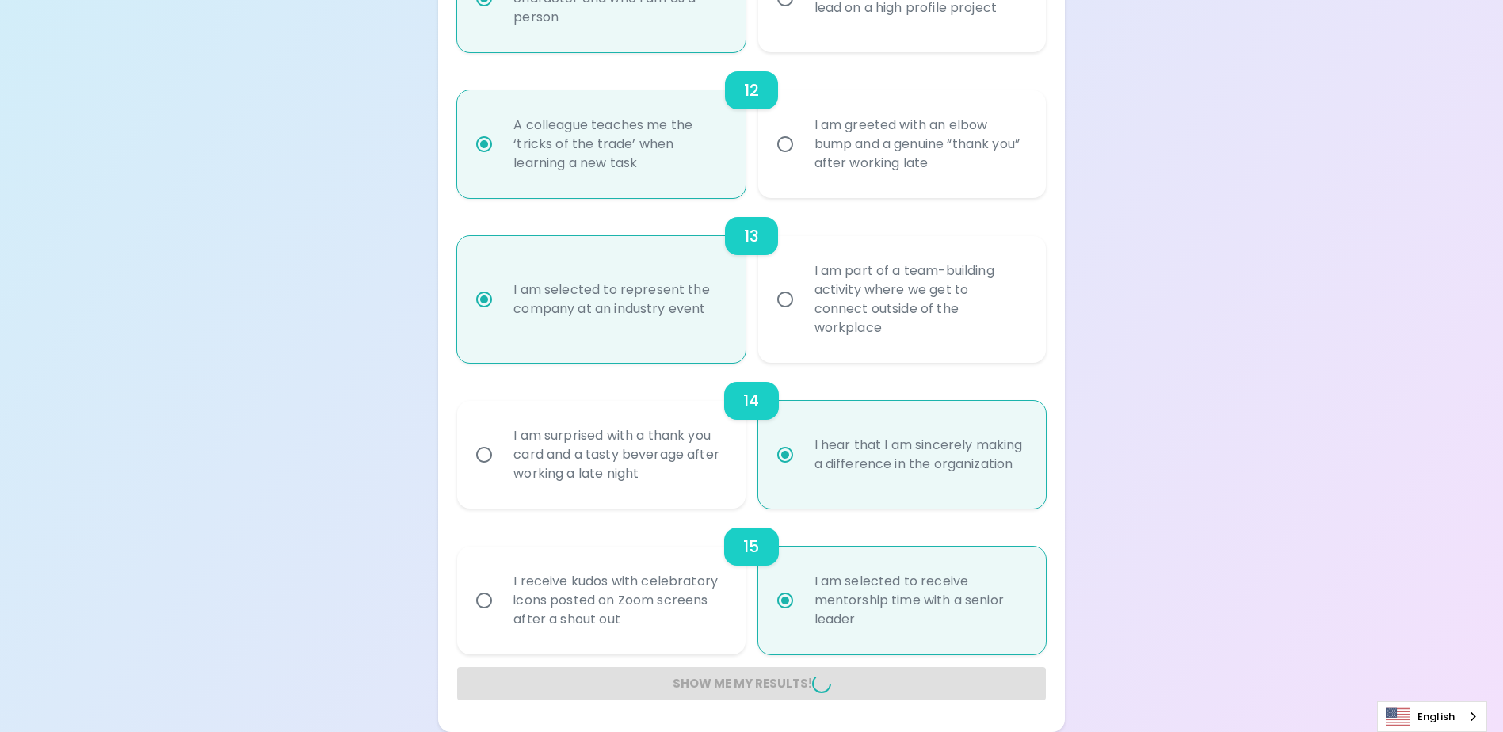
radio input "false"
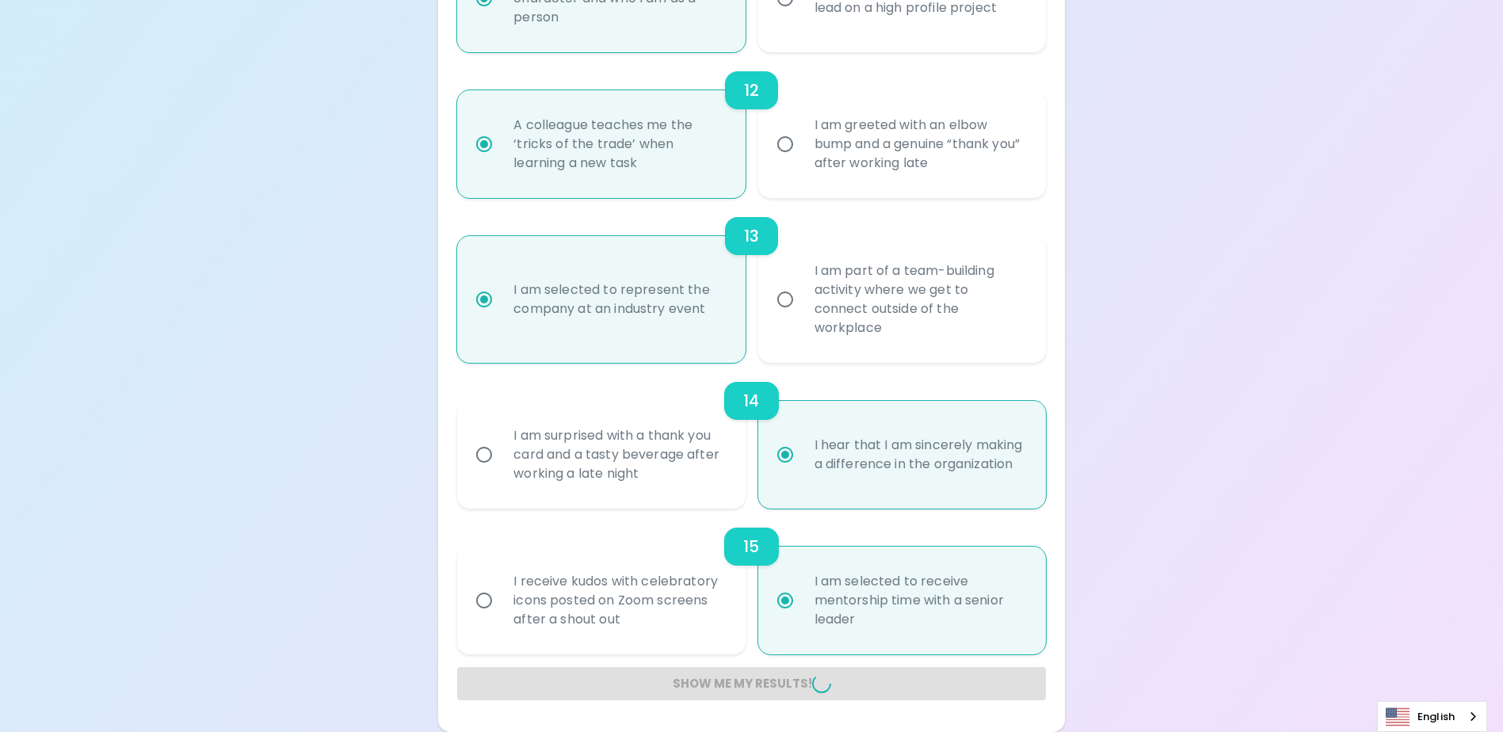
radio input "false"
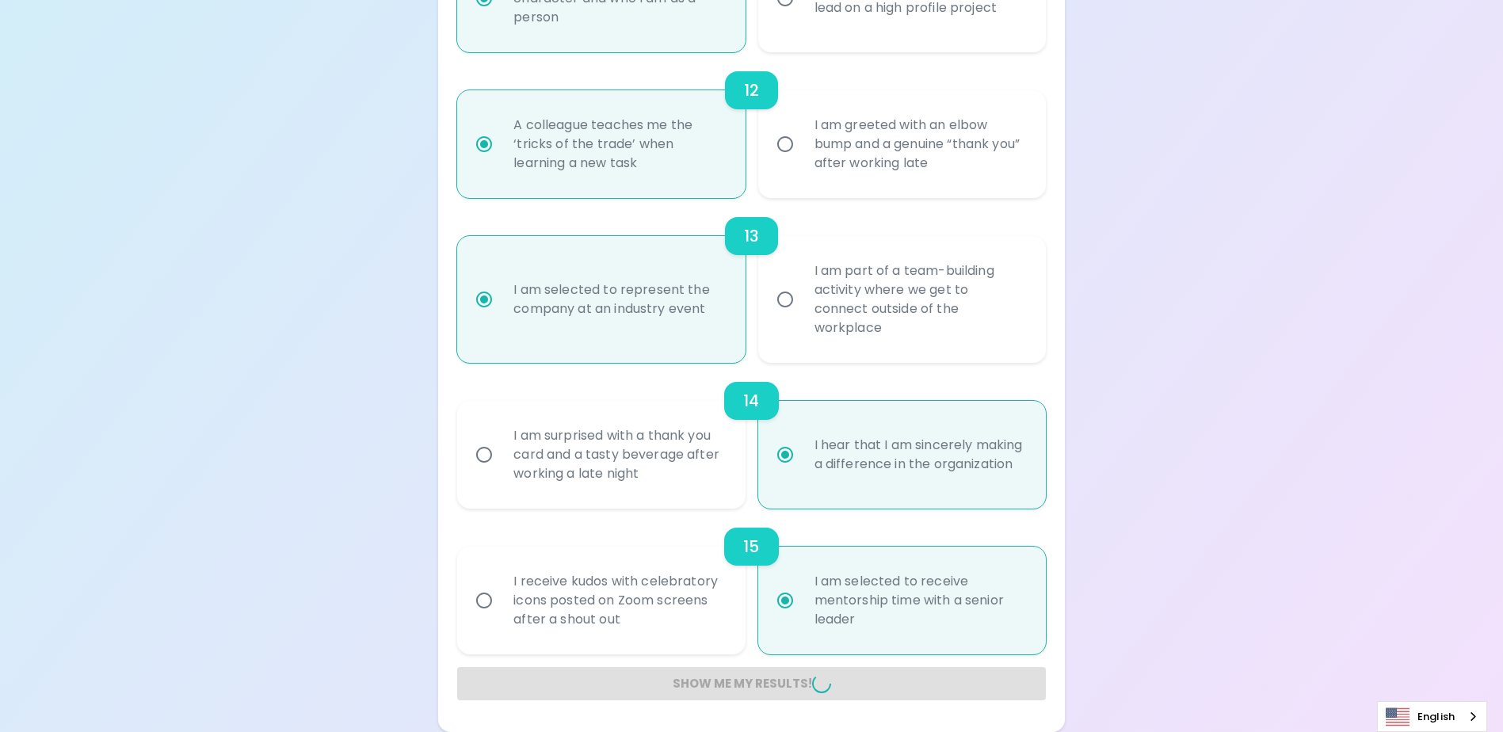
radio input "false"
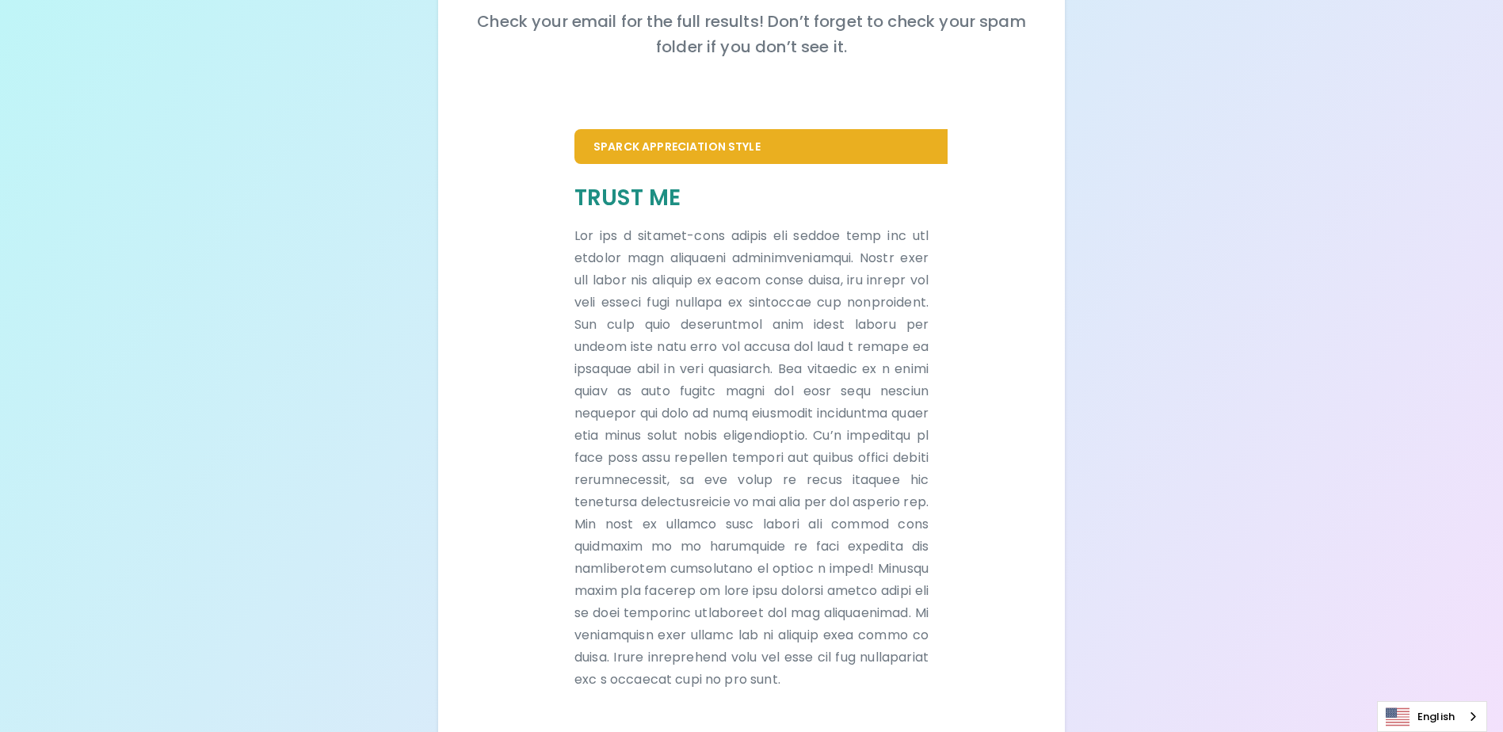
scroll to position [288, 0]
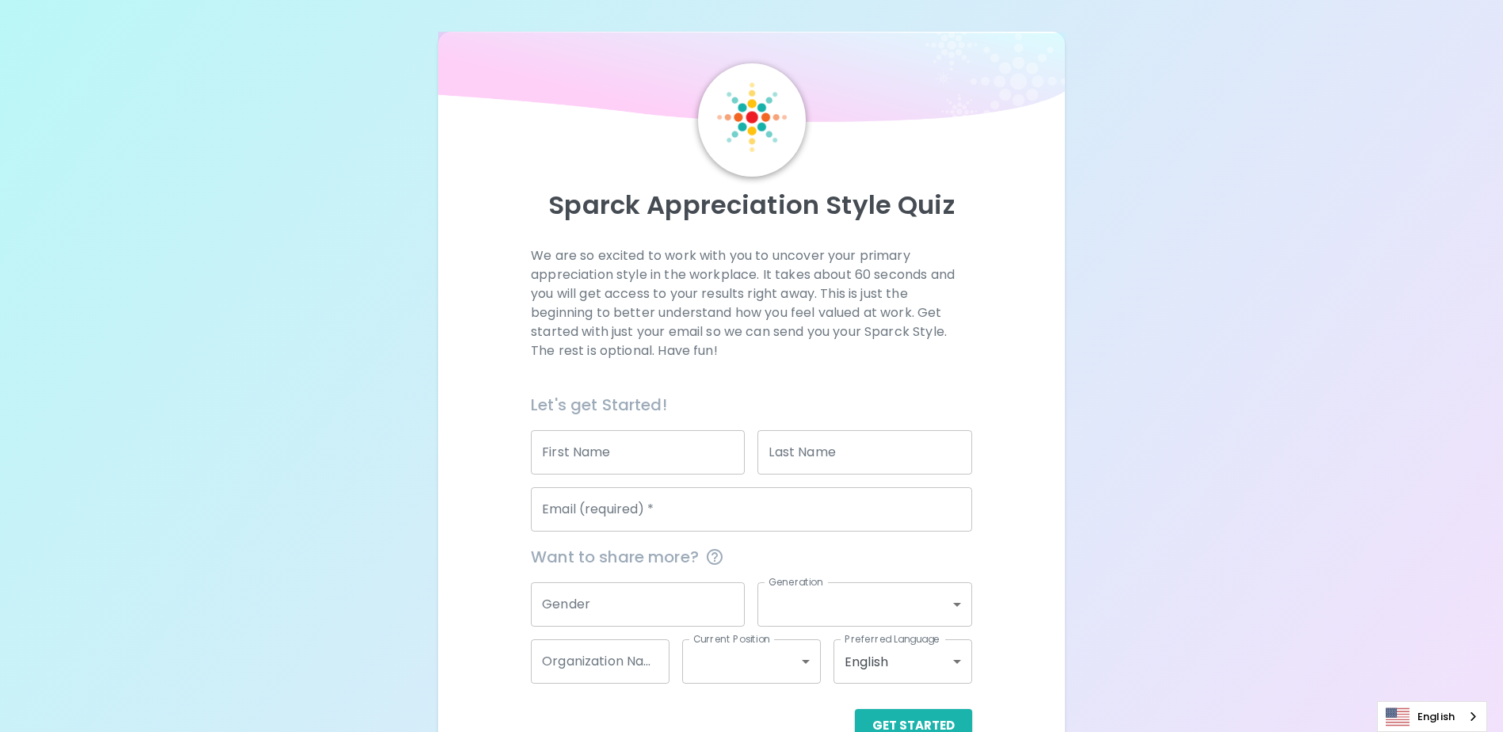
scroll to position [42, 0]
